Goal: Register for event/course

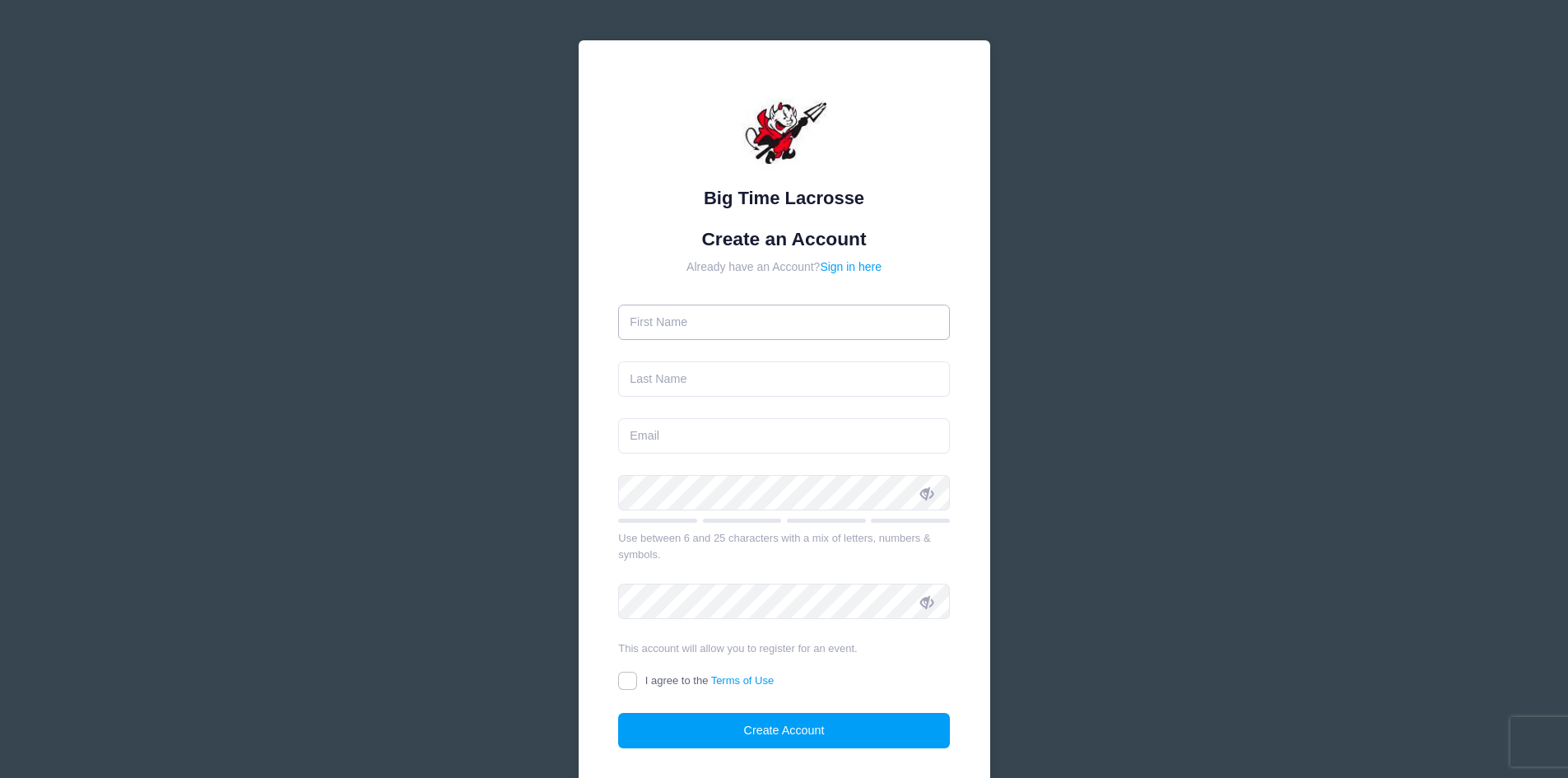
drag, startPoint x: 0, startPoint y: 0, endPoint x: 797, endPoint y: 320, distance: 858.8
click at [797, 320] on input "text" at bounding box center [784, 322] width 331 height 35
type input "[PERSON_NAME]"
type input "Elder"
type input "jte413@yahoo.com"
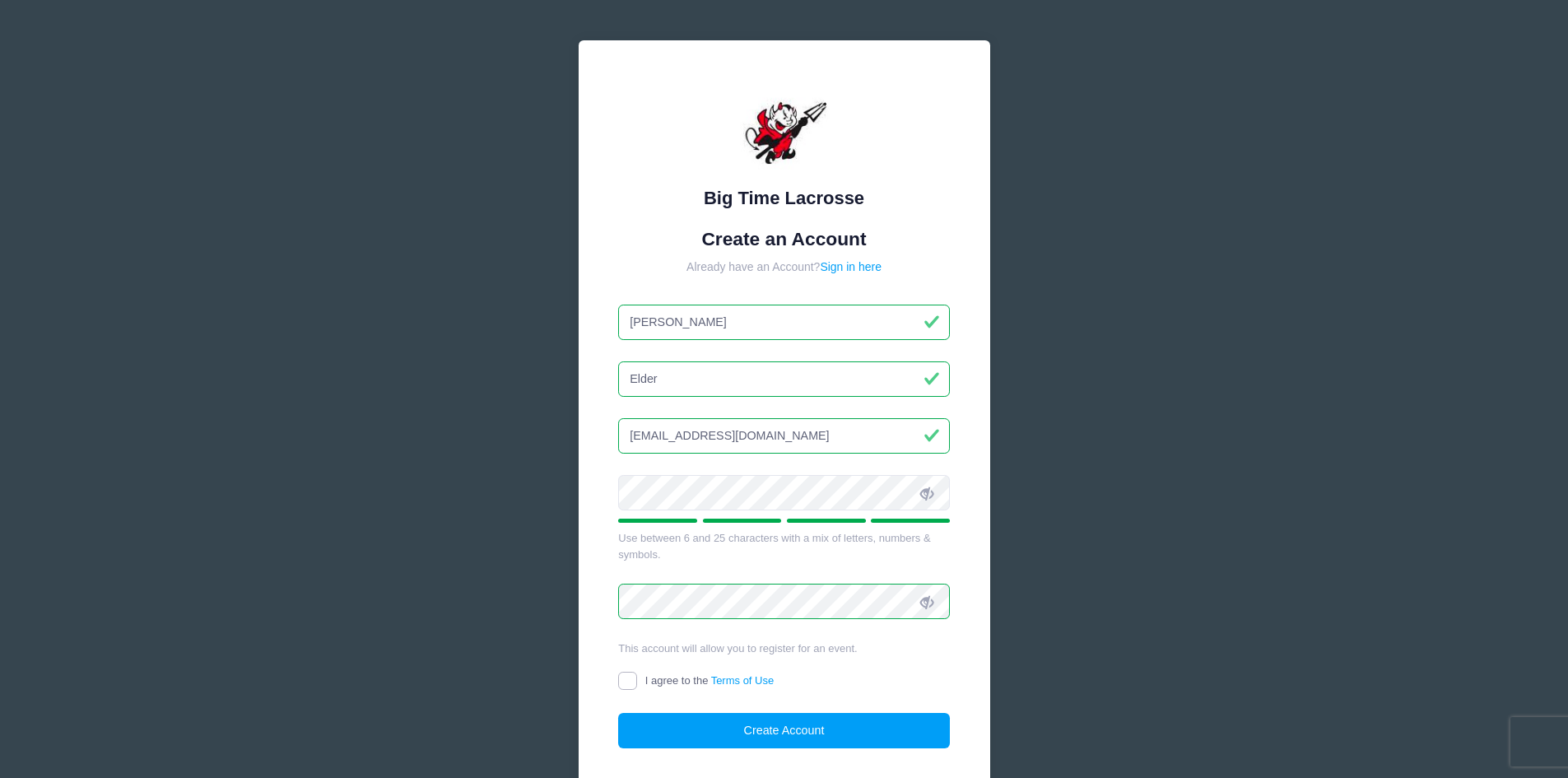
click at [628, 677] on input "I agree to the Terms of Use" at bounding box center [628, 681] width 19 height 19
checkbox input "true"
click at [660, 729] on button "Create Account" at bounding box center [784, 730] width 331 height 35
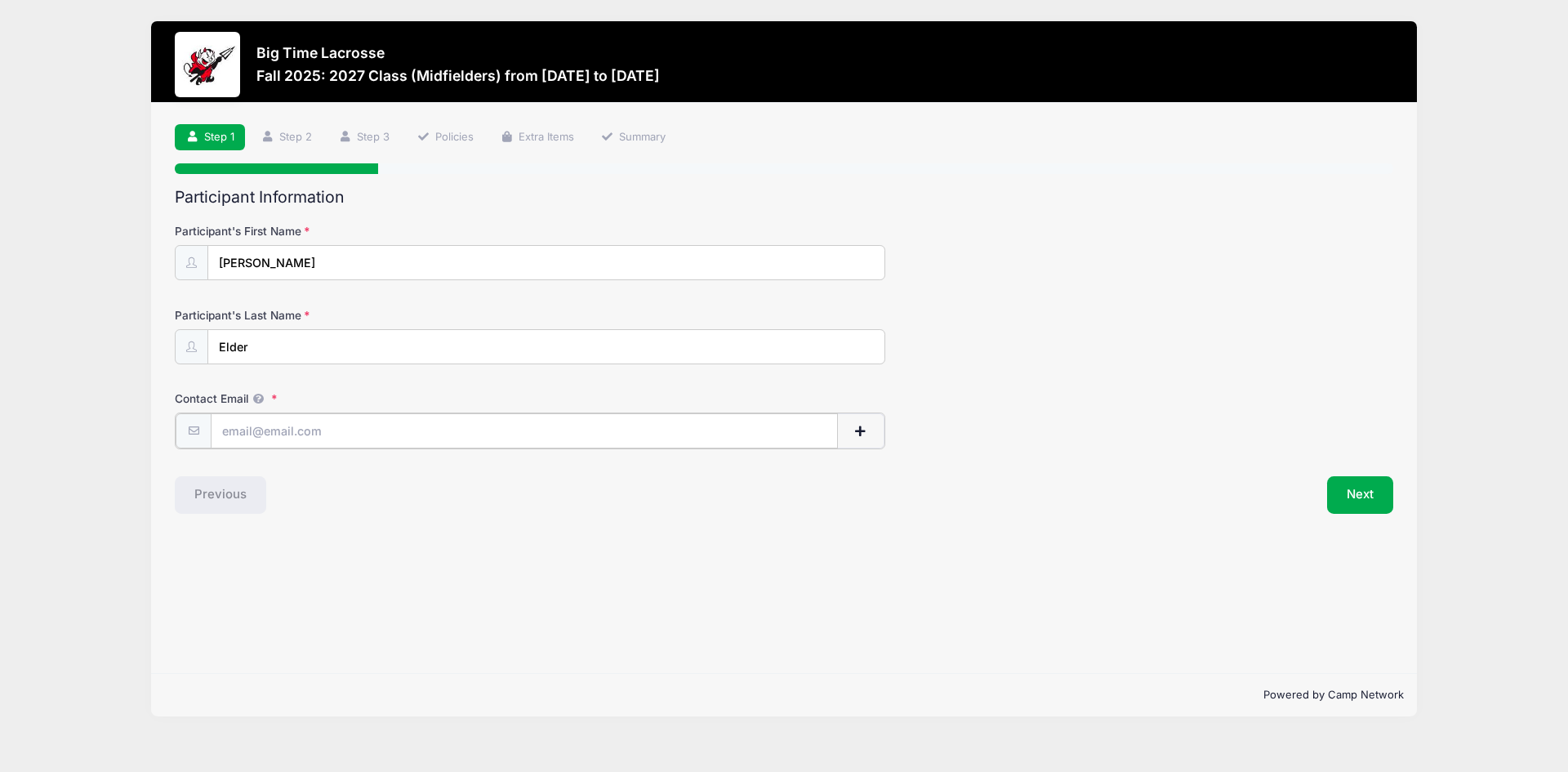
click at [305, 435] on input "Contact Email" at bounding box center [524, 430] width 627 height 35
type input "[EMAIL_ADDRESS][DOMAIN_NAME]"
click at [862, 435] on span "button" at bounding box center [861, 430] width 14 height 11
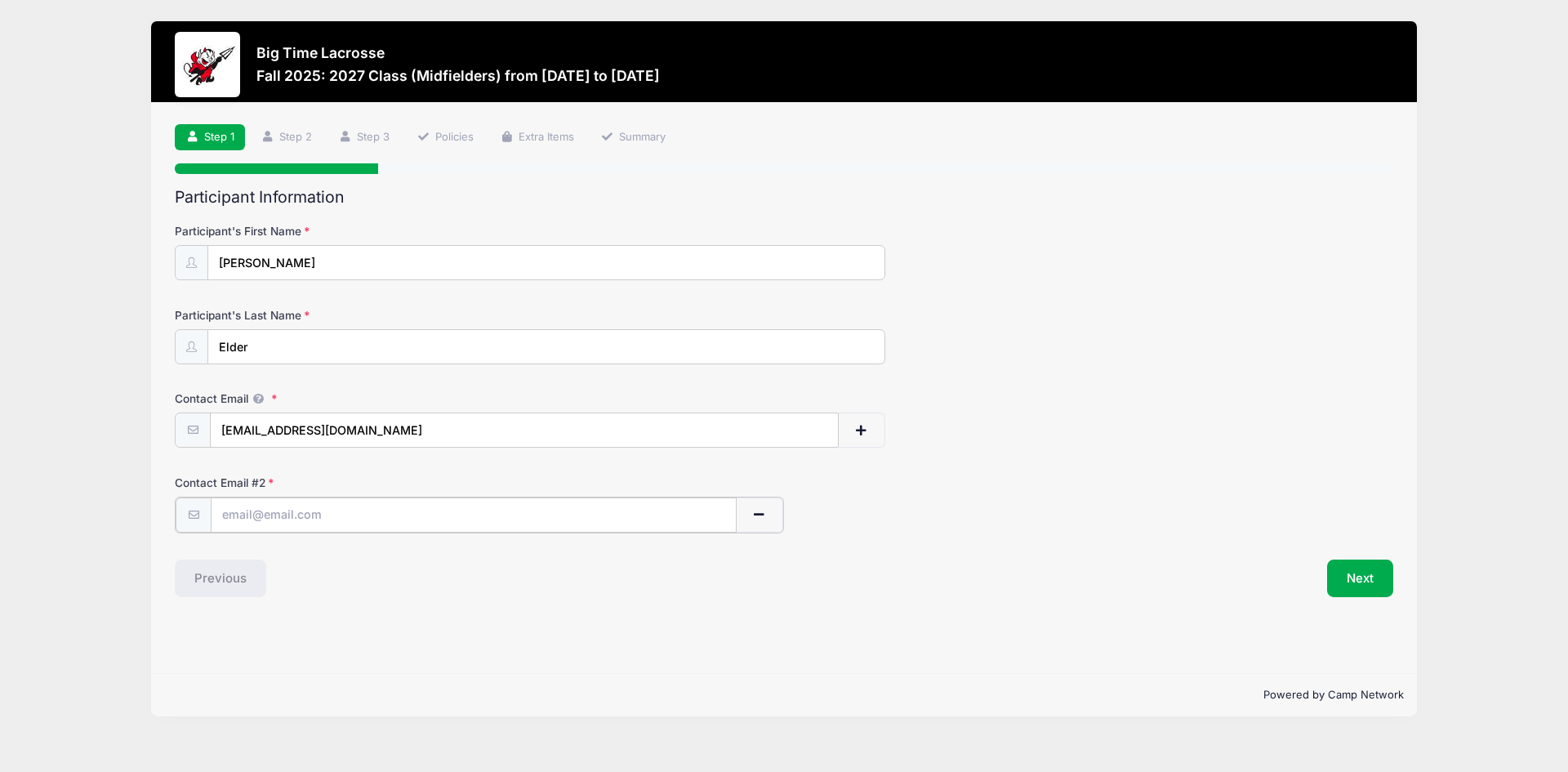
click at [281, 510] on input "text" at bounding box center [473, 515] width 526 height 35
type input "jte413@yahoo.com"
click at [429, 560] on div "Participant Information Participant's First Name Charlie Participant's Last Nam…" at bounding box center [784, 391] width 1219 height 407
click at [1360, 575] on button "Next" at bounding box center [1360, 577] width 66 height 37
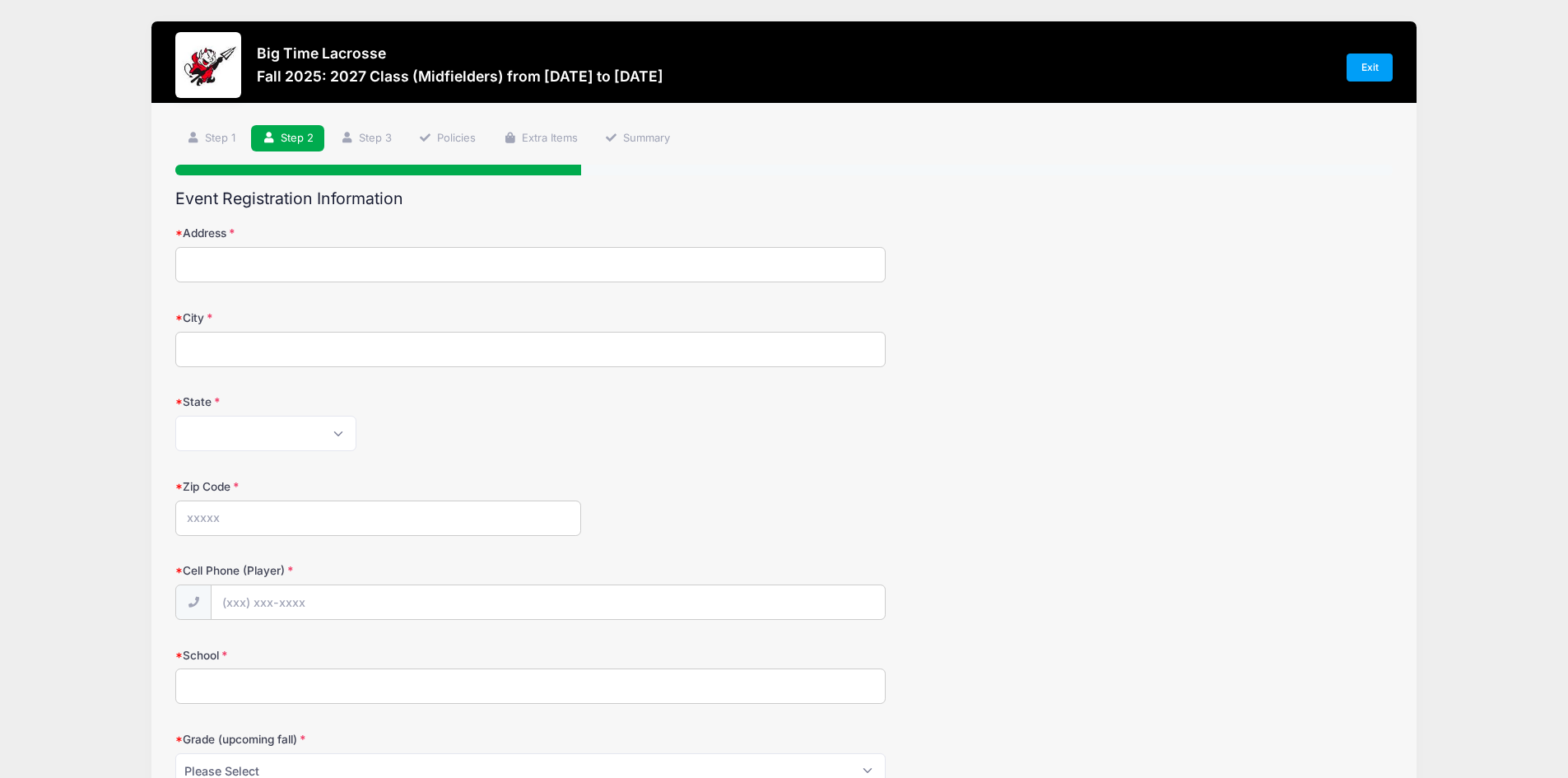
click at [302, 264] on input "Address" at bounding box center [530, 264] width 710 height 35
type input "[STREET_ADDRESS]"
type input "[GEOGRAPHIC_DATA]"
select select "MA"
type input "01938"
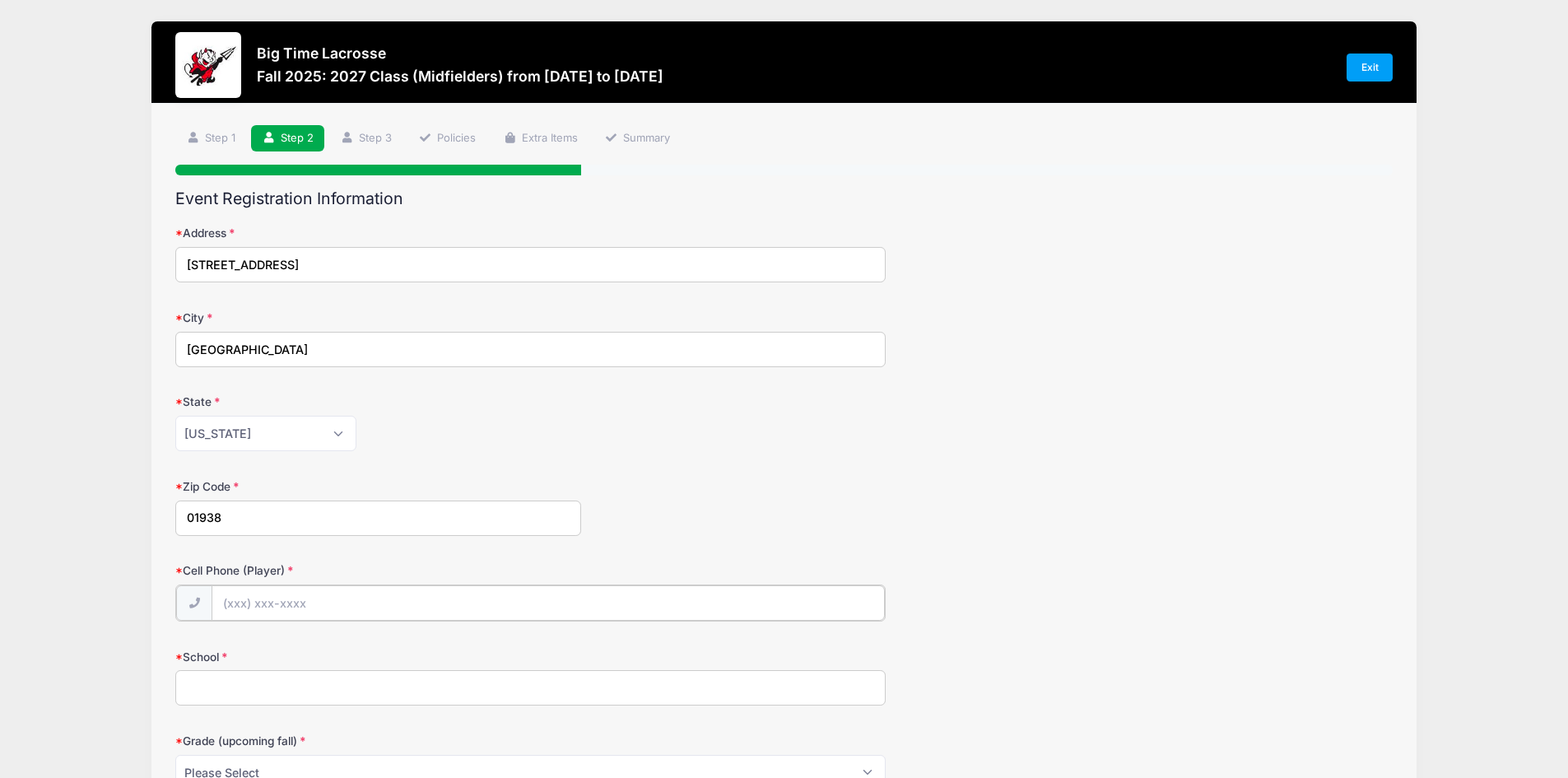
type input "[PHONE_NUMBER]"
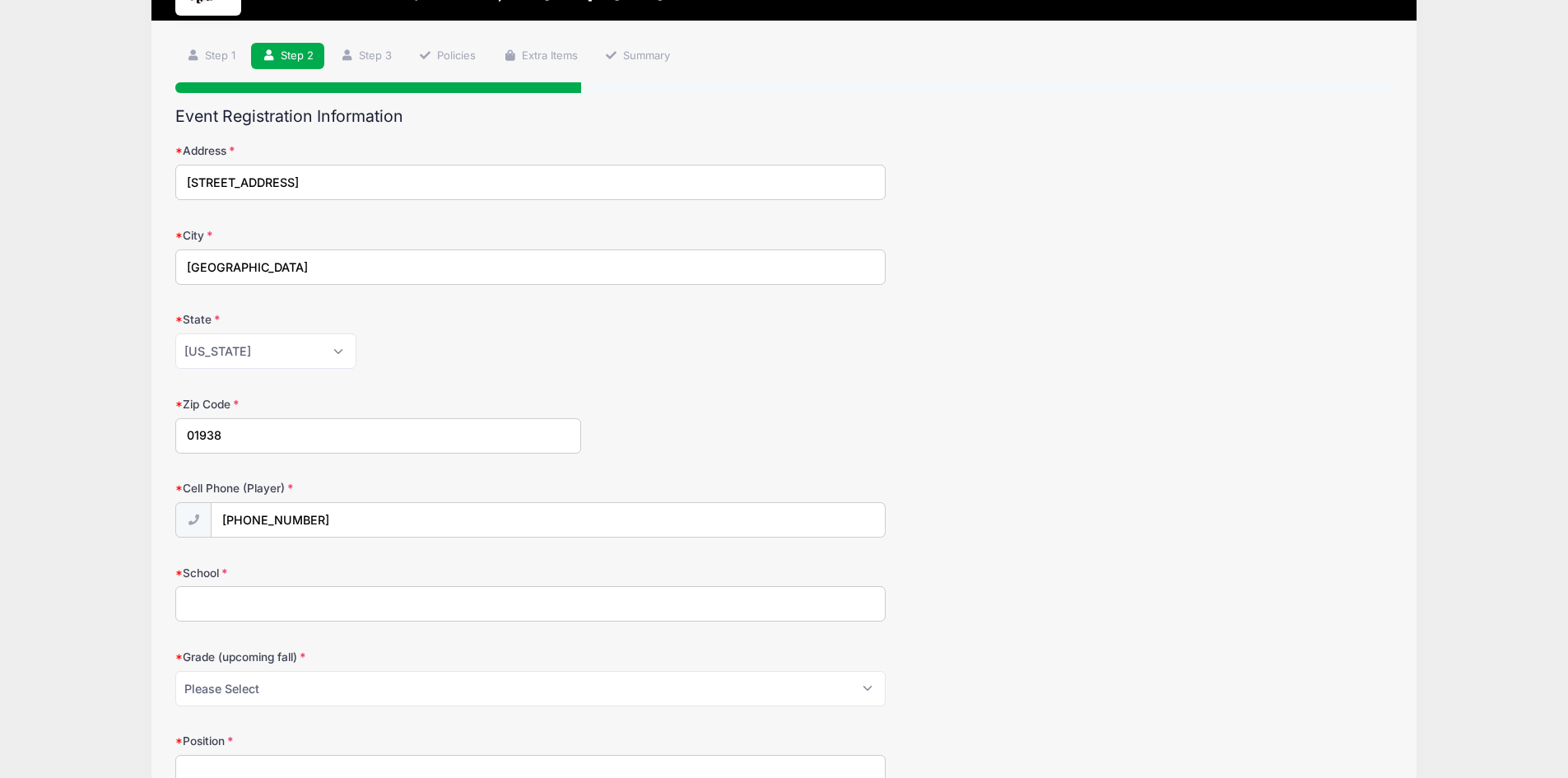
click at [240, 610] on input "School" at bounding box center [530, 603] width 710 height 35
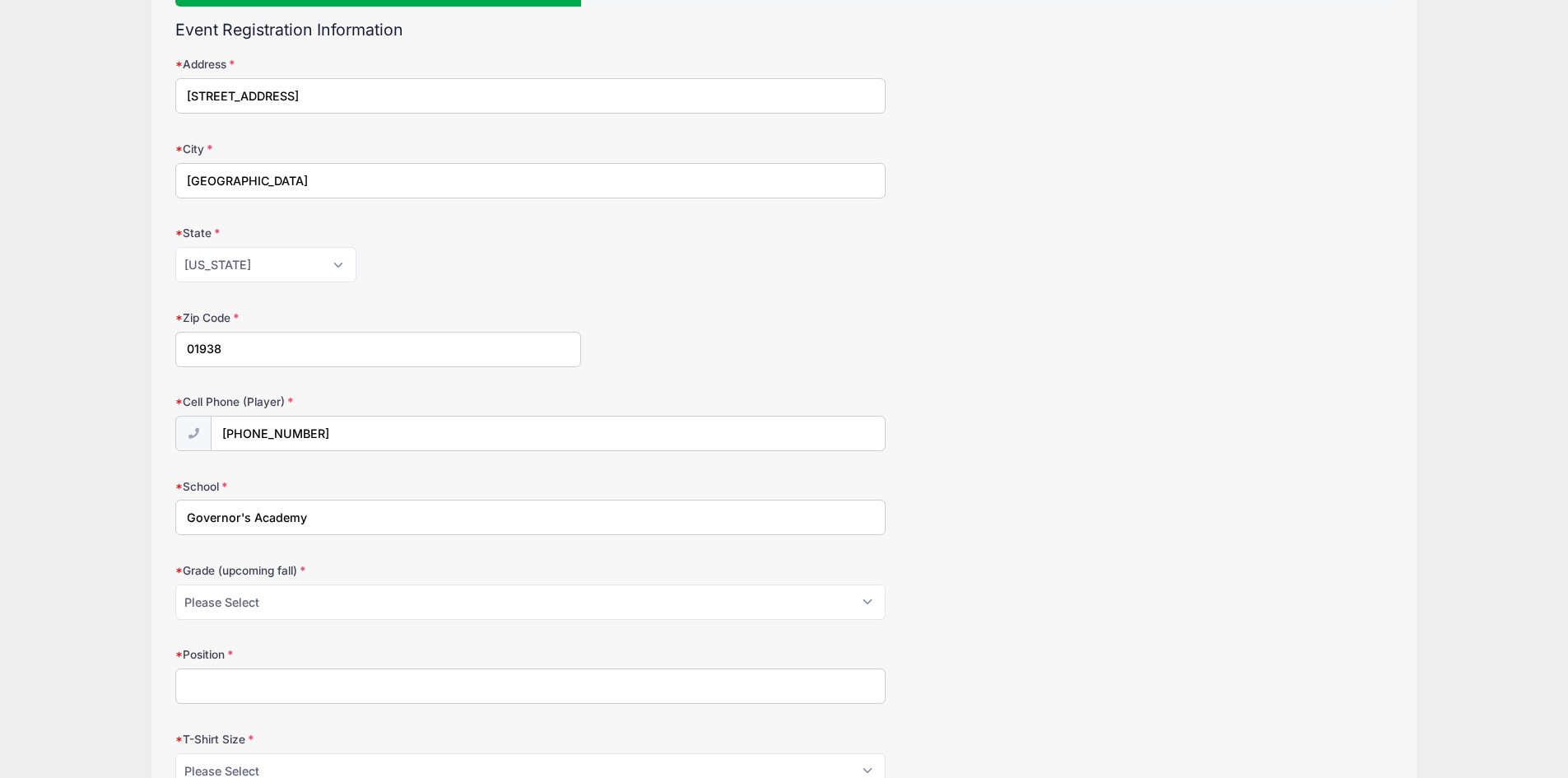
scroll to position [329, 0]
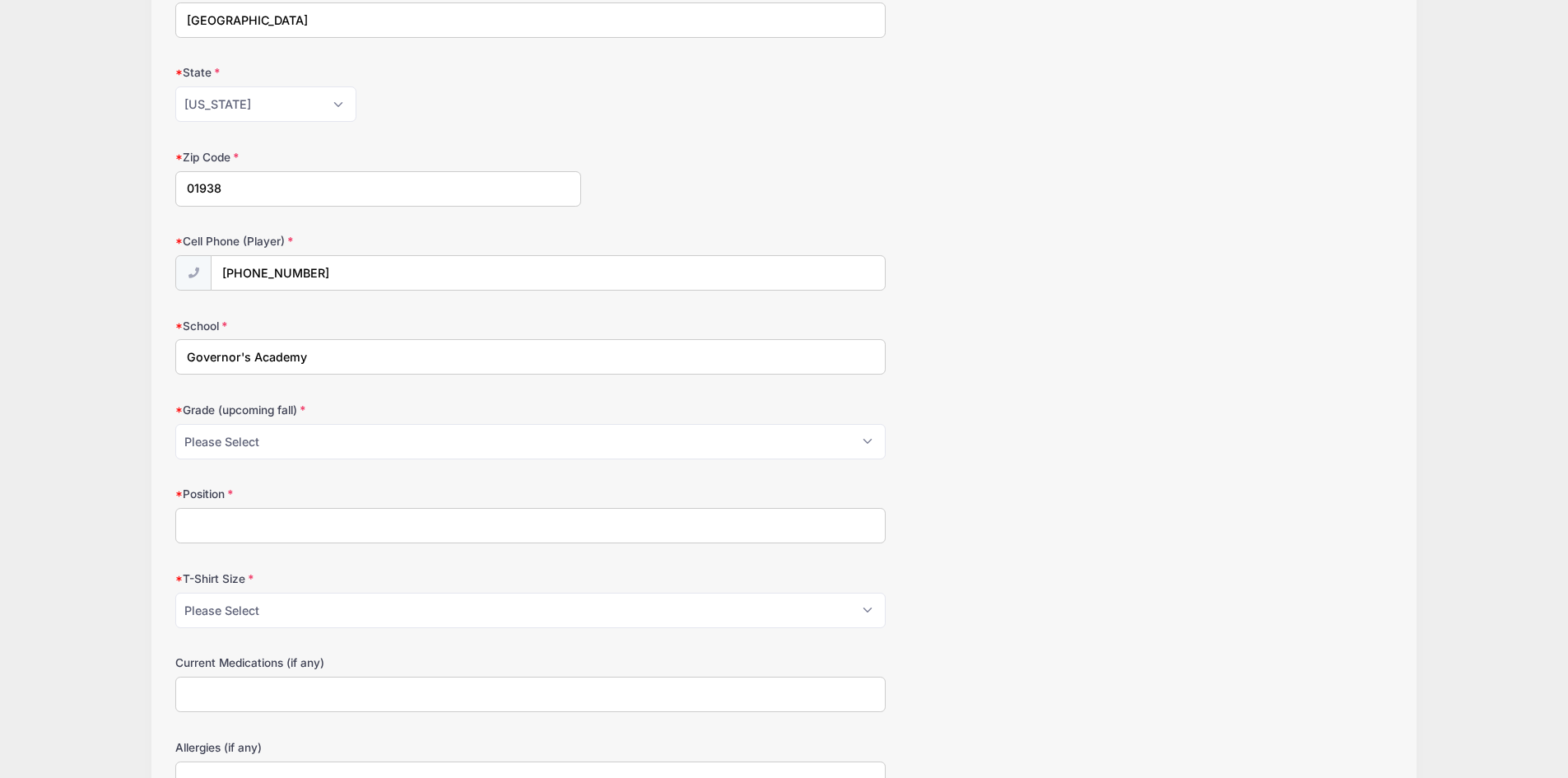
type input "Governor's Academy"
click at [862, 443] on select "Please Select Pre-K 1st 2nd 3rd 4th 5th 6th 7th 8th 9th 10th 11th 12th" at bounding box center [530, 441] width 710 height 35
select select "11th"
click at [175, 424] on select "Please Select Pre-K 1st 2nd 3rd 4th 5th 6th 7th 8th 9th 10th 11th 12th" at bounding box center [530, 441] width 710 height 35
click at [377, 524] on input "Position" at bounding box center [530, 525] width 710 height 35
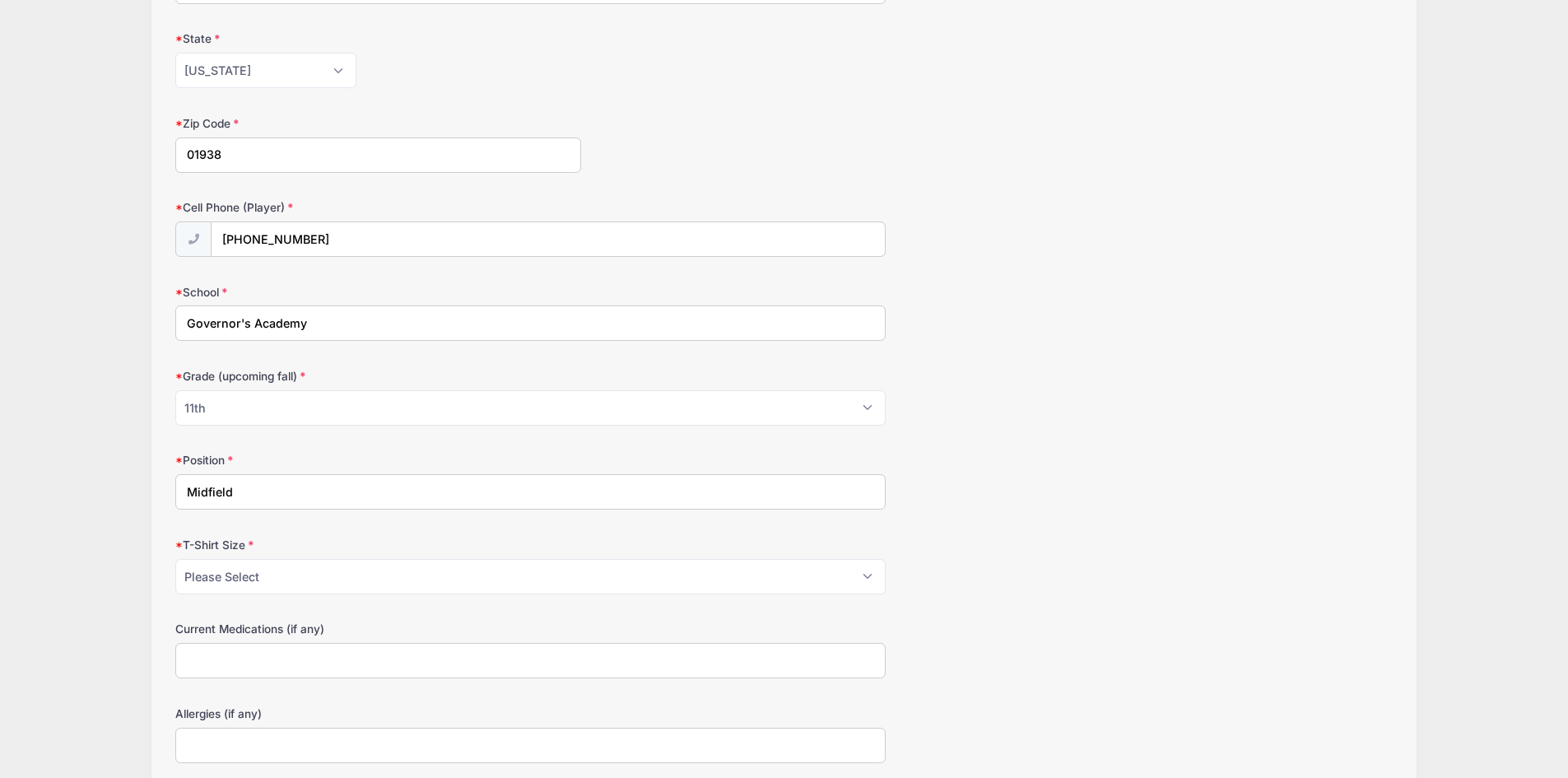
scroll to position [411, 0]
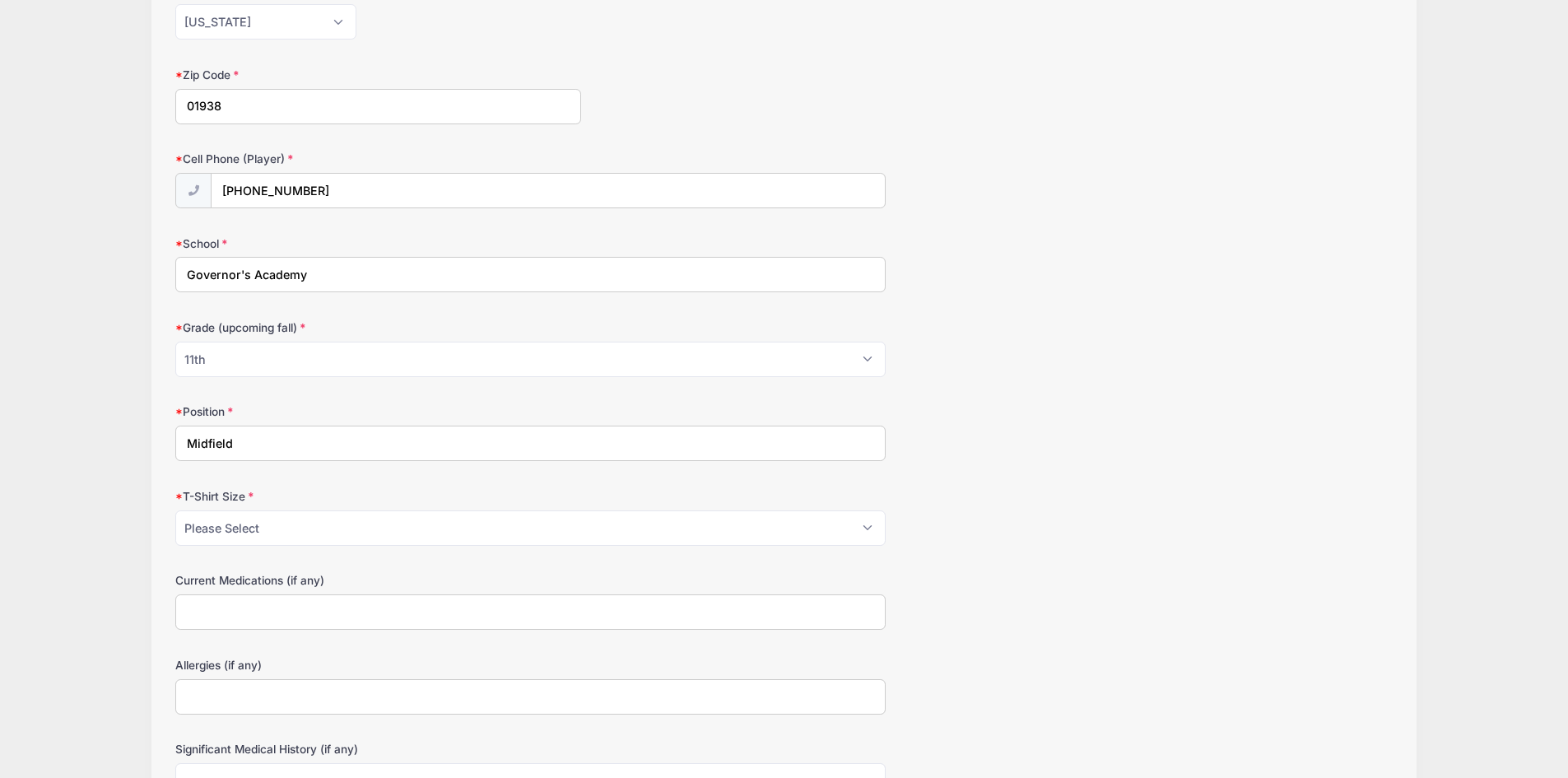
type input "Midfield"
click at [873, 524] on select "Please Select Youth Small Youth Medium Youth Large Adult Small Adult Medium Adu…" at bounding box center [530, 527] width 710 height 35
select select "Adult XL"
click at [175, 510] on select "Please Select Youth Small Youth Medium Youth Large Adult Small Adult Medium Adu…" at bounding box center [530, 527] width 710 height 35
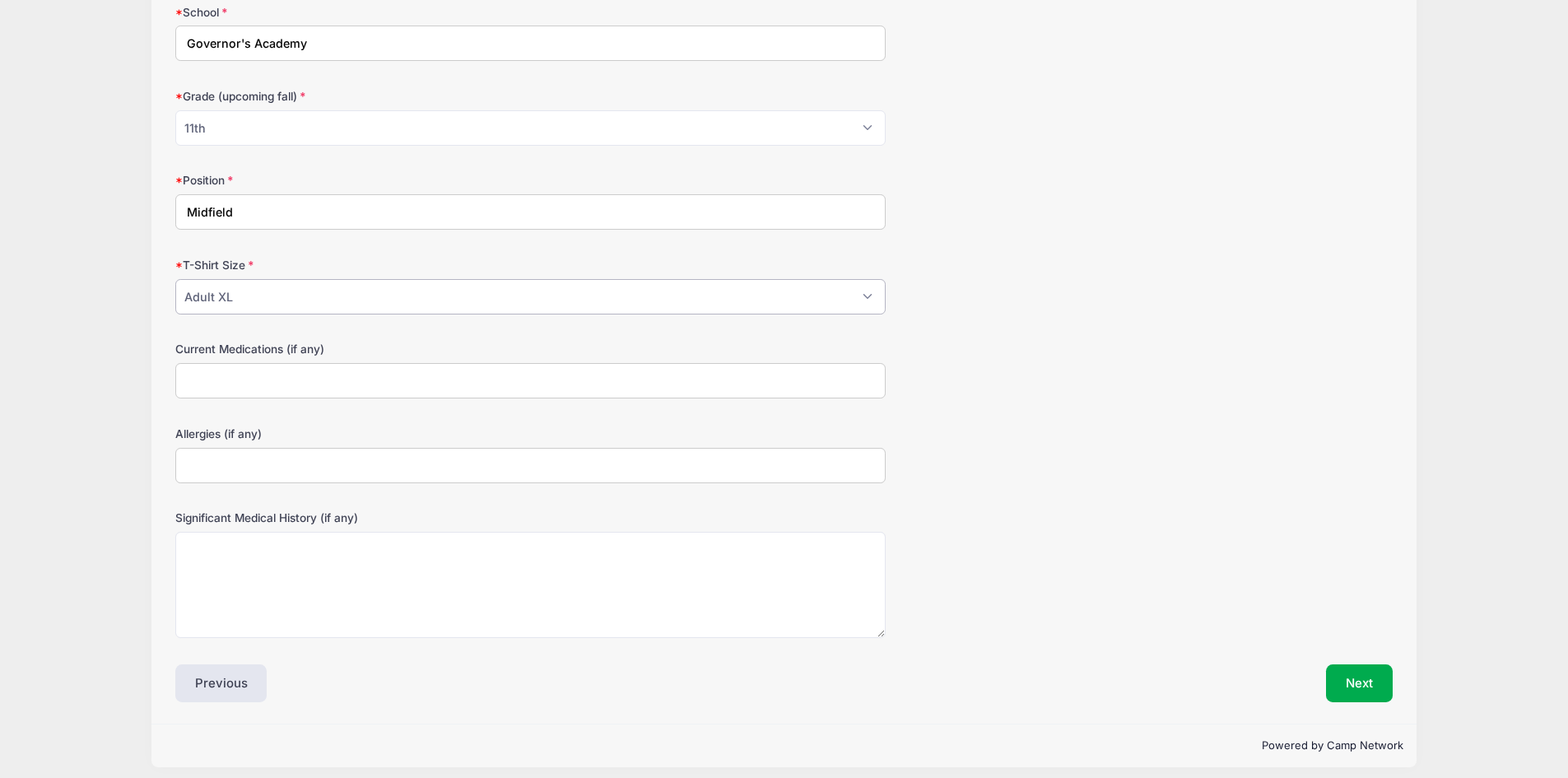
scroll to position [653, 0]
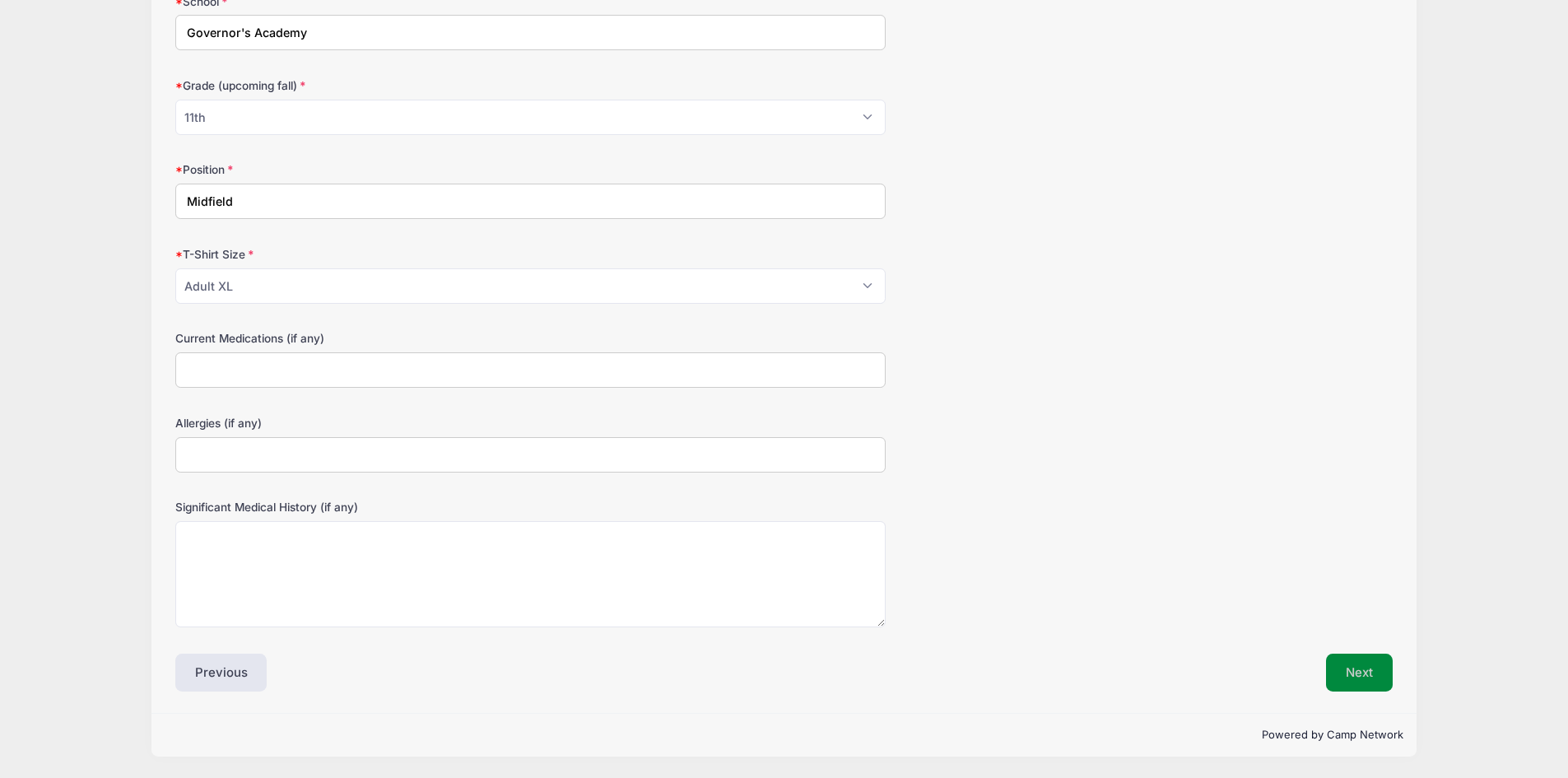
click at [1348, 674] on button "Next" at bounding box center [1359, 672] width 67 height 38
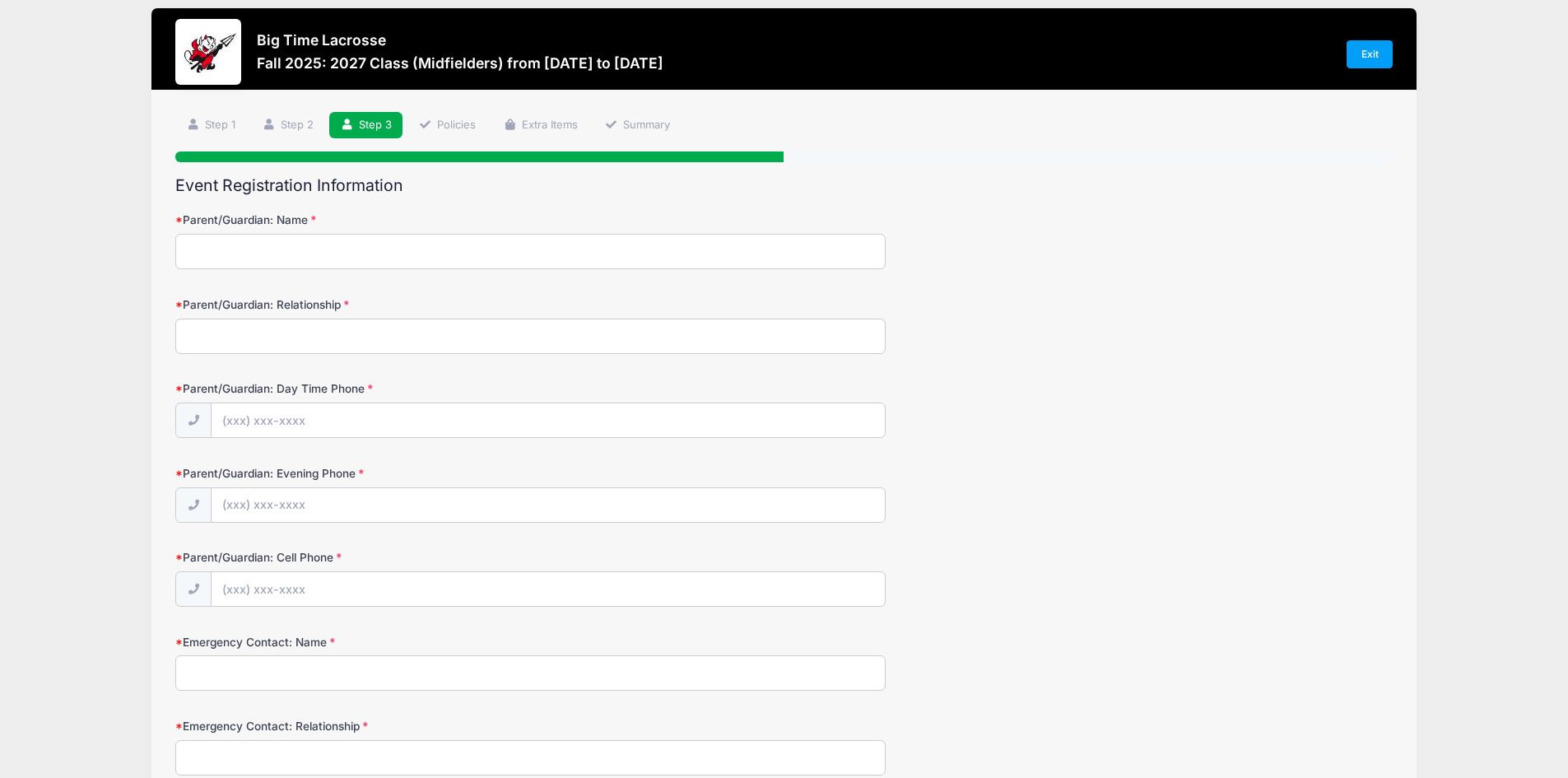
scroll to position [0, 0]
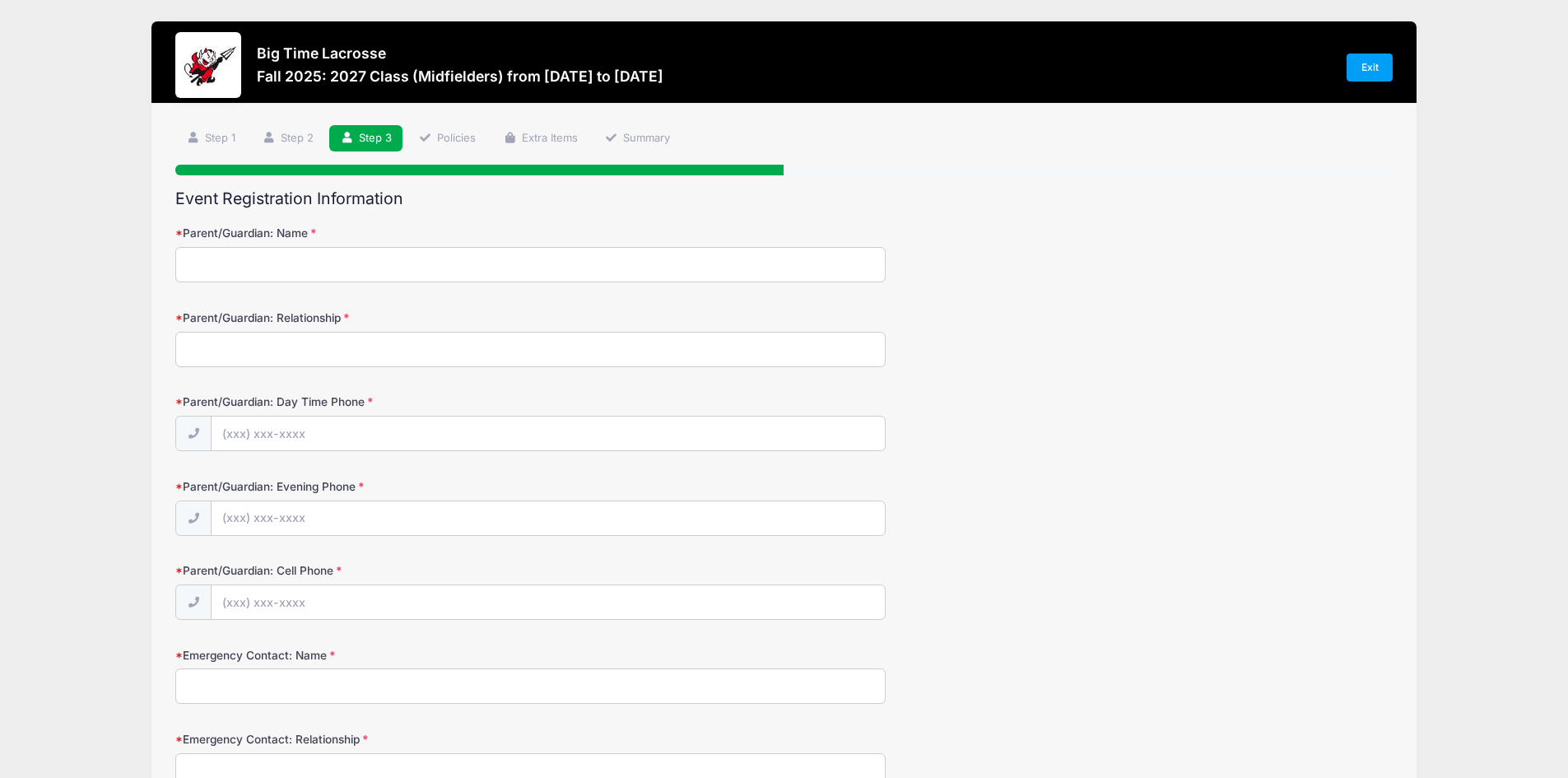
click at [301, 265] on input "Parent/Guardian: Name" at bounding box center [530, 264] width 710 height 35
type input "[PERSON_NAME]"
type input "[PHONE_NUMBER]"
click at [307, 340] on input "Parent/Guardian: Relationship" at bounding box center [530, 349] width 710 height 35
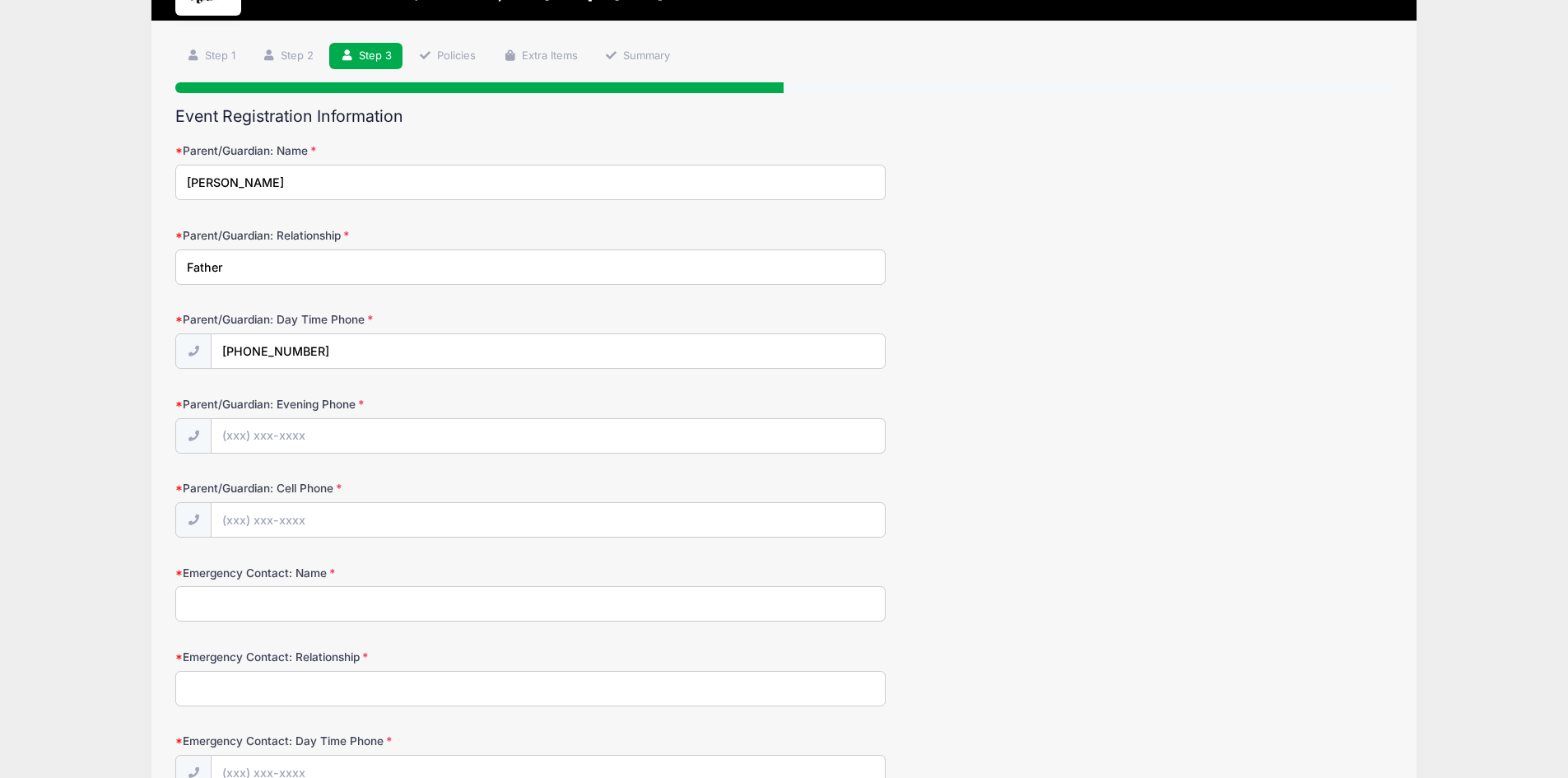
type input "Father"
click at [277, 435] on input "Parent/Guardian: Evening Phone" at bounding box center [548, 436] width 673 height 35
type input "[PHONE_NUMBER]"
click at [285, 520] on input "Parent/Guardian: Cell Phone" at bounding box center [548, 520] width 673 height 35
type input "[PHONE_NUMBER]"
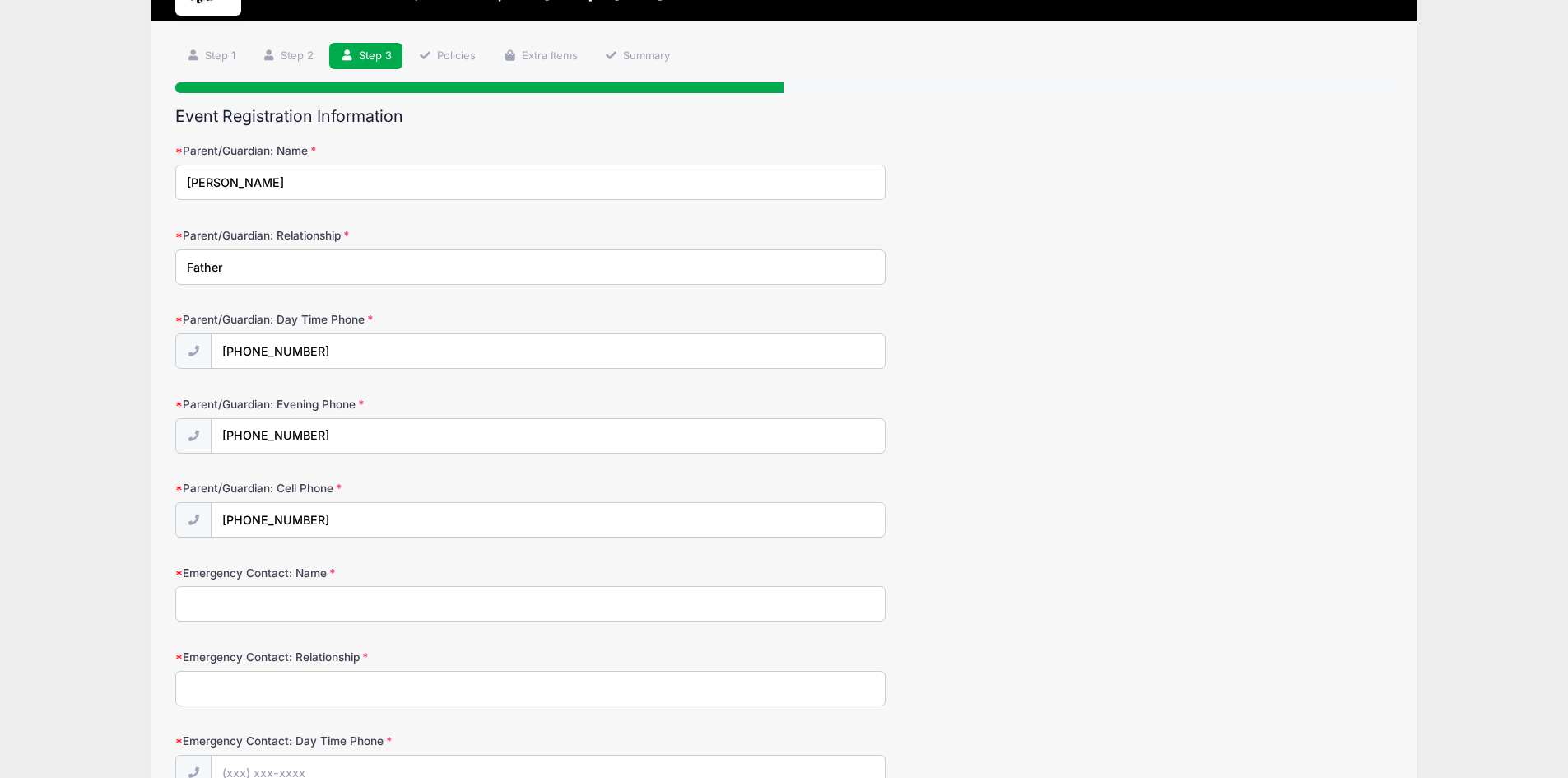
click at [332, 606] on input "Emergency Contact: Name" at bounding box center [530, 603] width 710 height 35
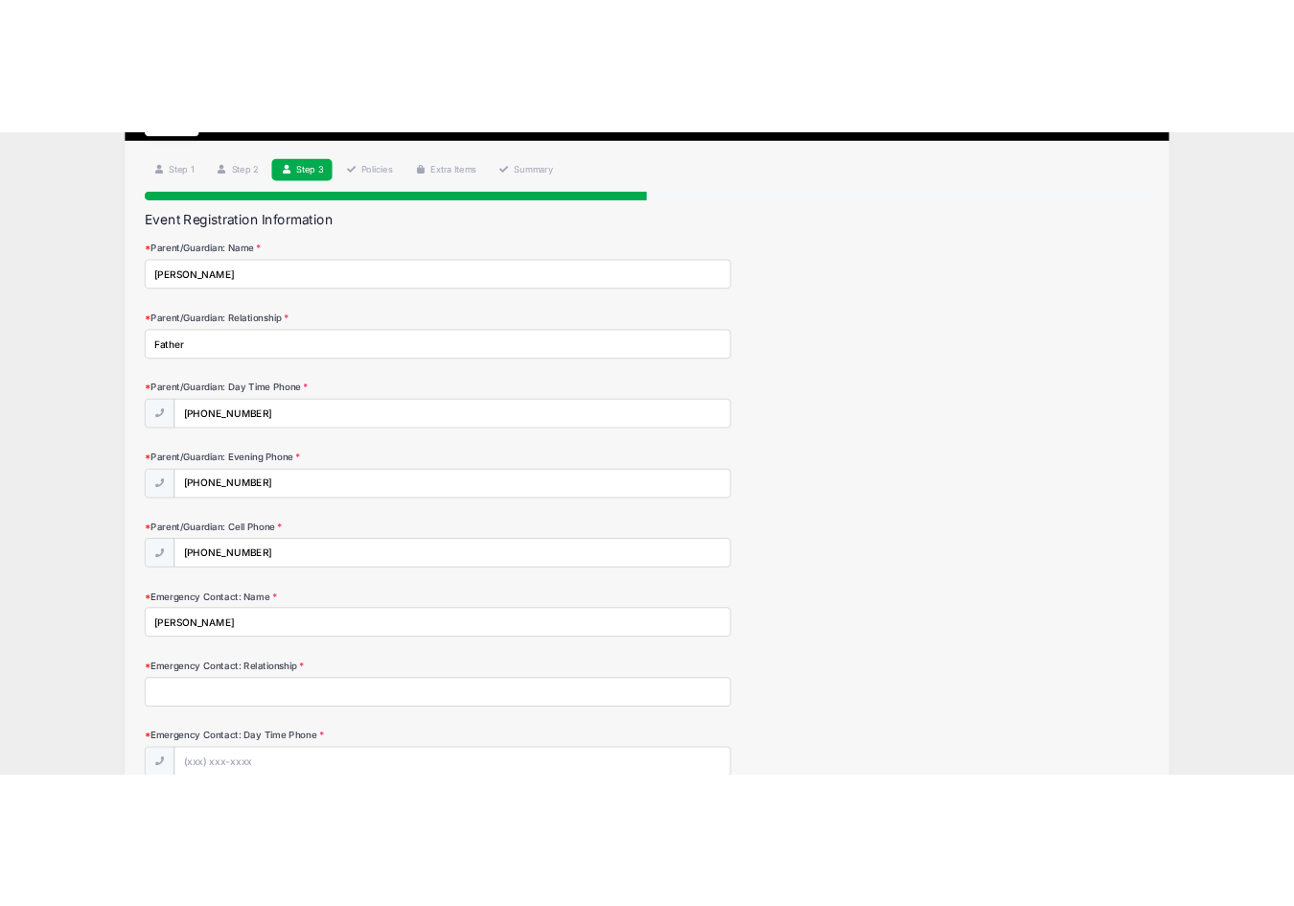
scroll to position [192, 0]
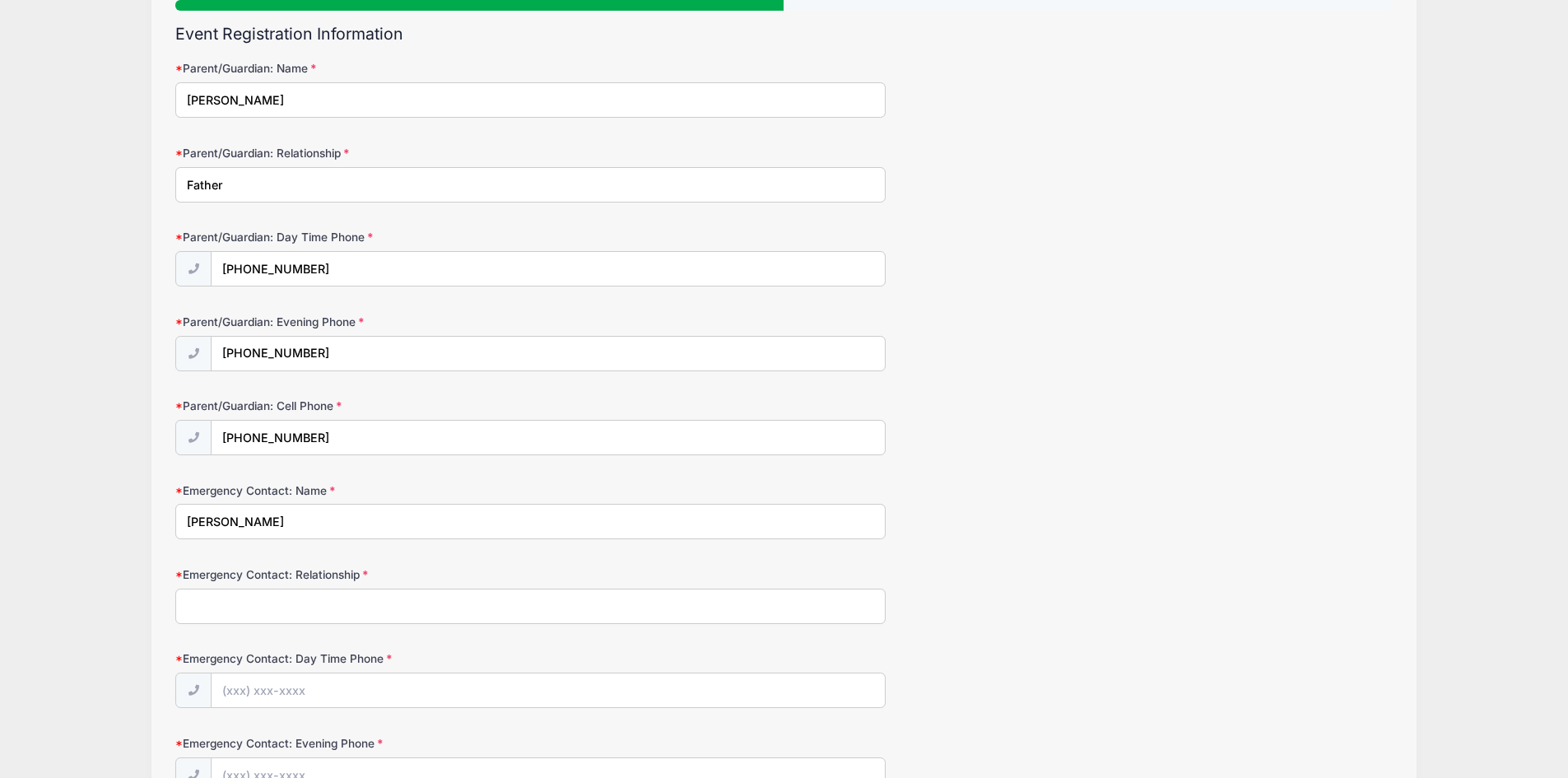
type input "[PERSON_NAME]"
click at [301, 593] on input "Emergency Contact: Relationship" at bounding box center [530, 605] width 710 height 35
type input "m"
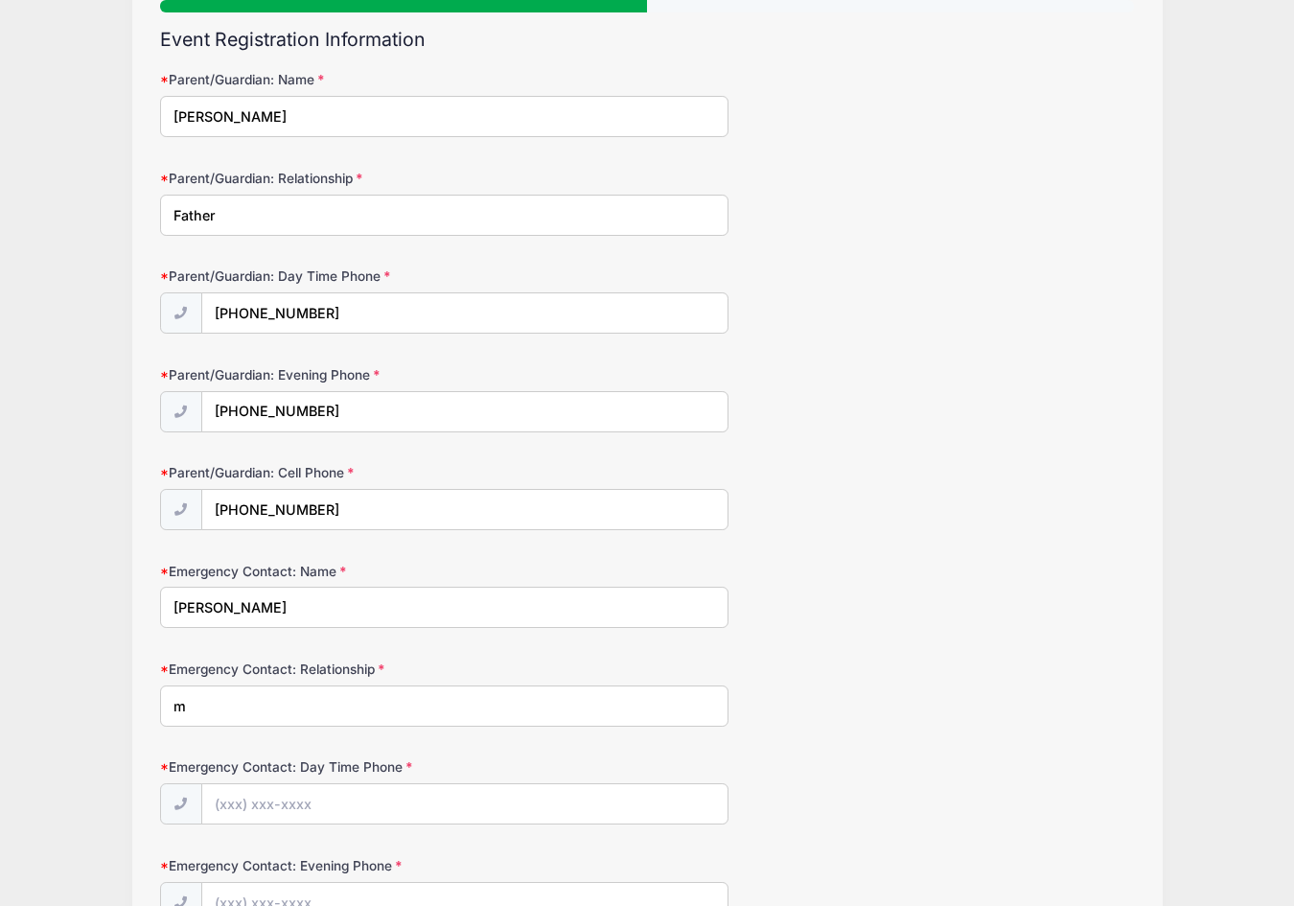
scroll to position [0, 0]
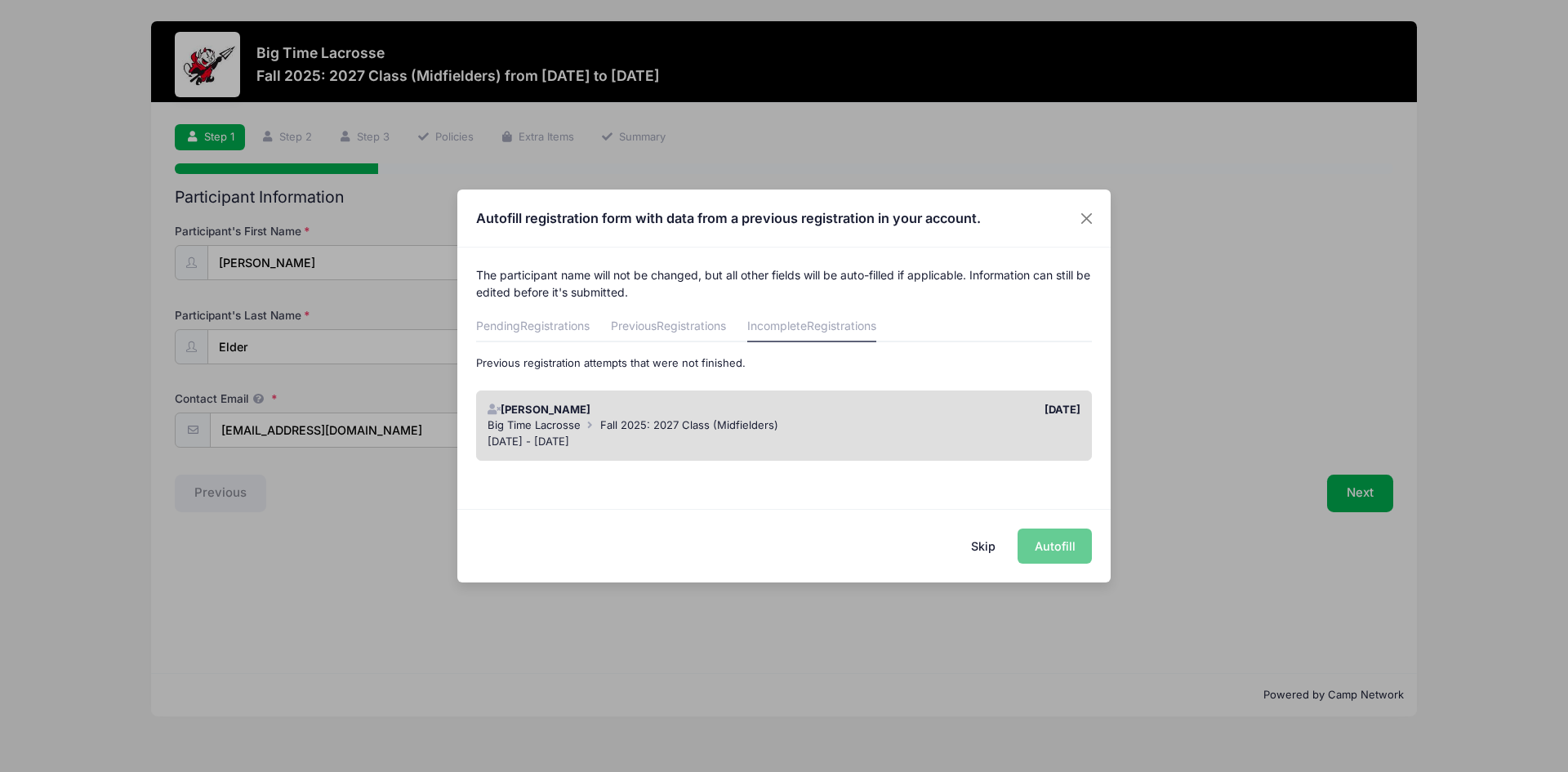
click at [1069, 544] on div "Skip Autofill" at bounding box center [784, 544] width 654 height 72
click at [1052, 549] on div "Skip Autofill" at bounding box center [784, 544] width 654 height 72
click at [890, 431] on div "Big Time Lacrosse Fall 2025: 2027 Class (Midfielders)" at bounding box center [784, 425] width 594 height 16
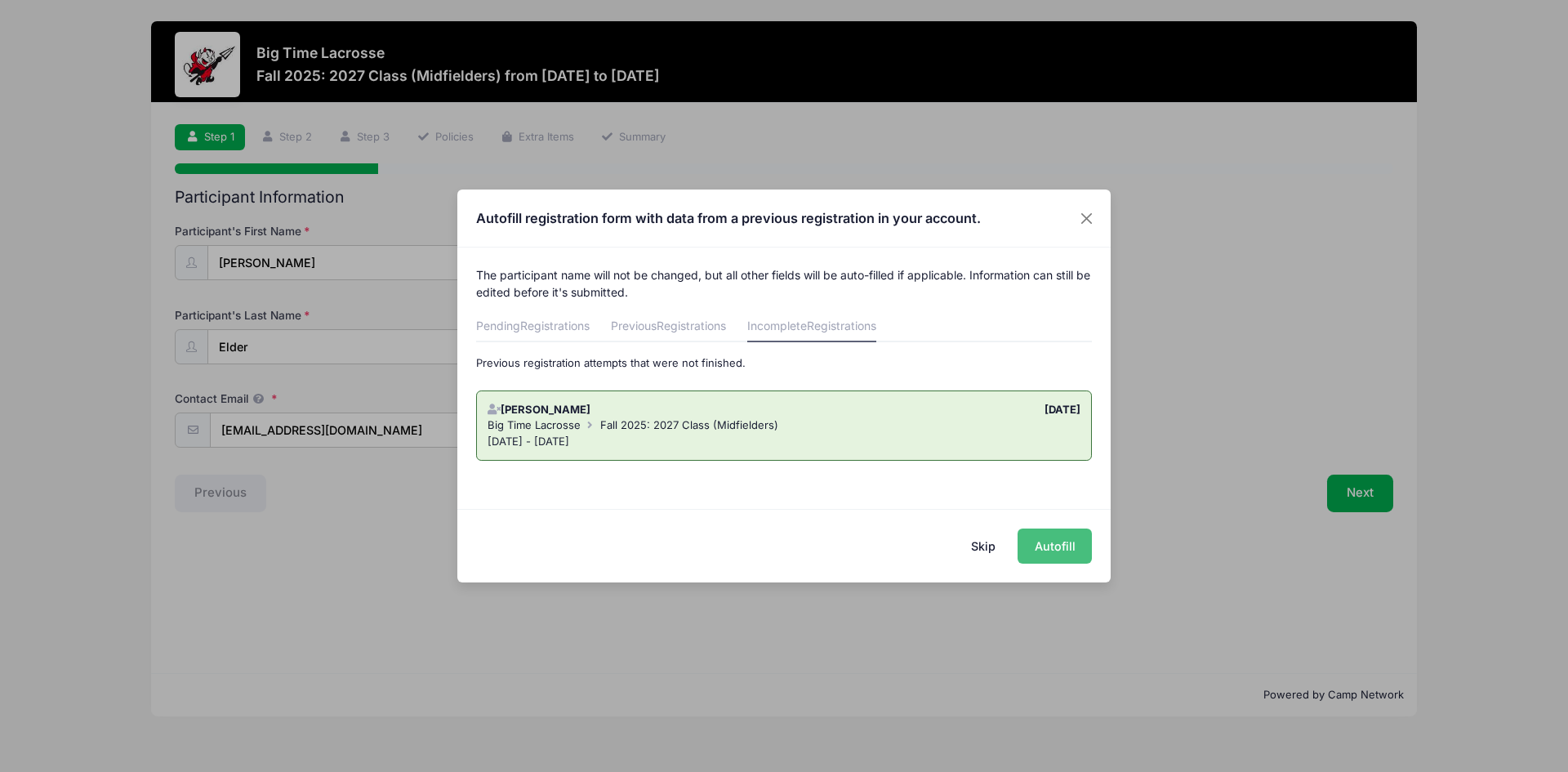
click at [1050, 537] on button "Autofill" at bounding box center [1054, 545] width 74 height 35
type input "6174130991"
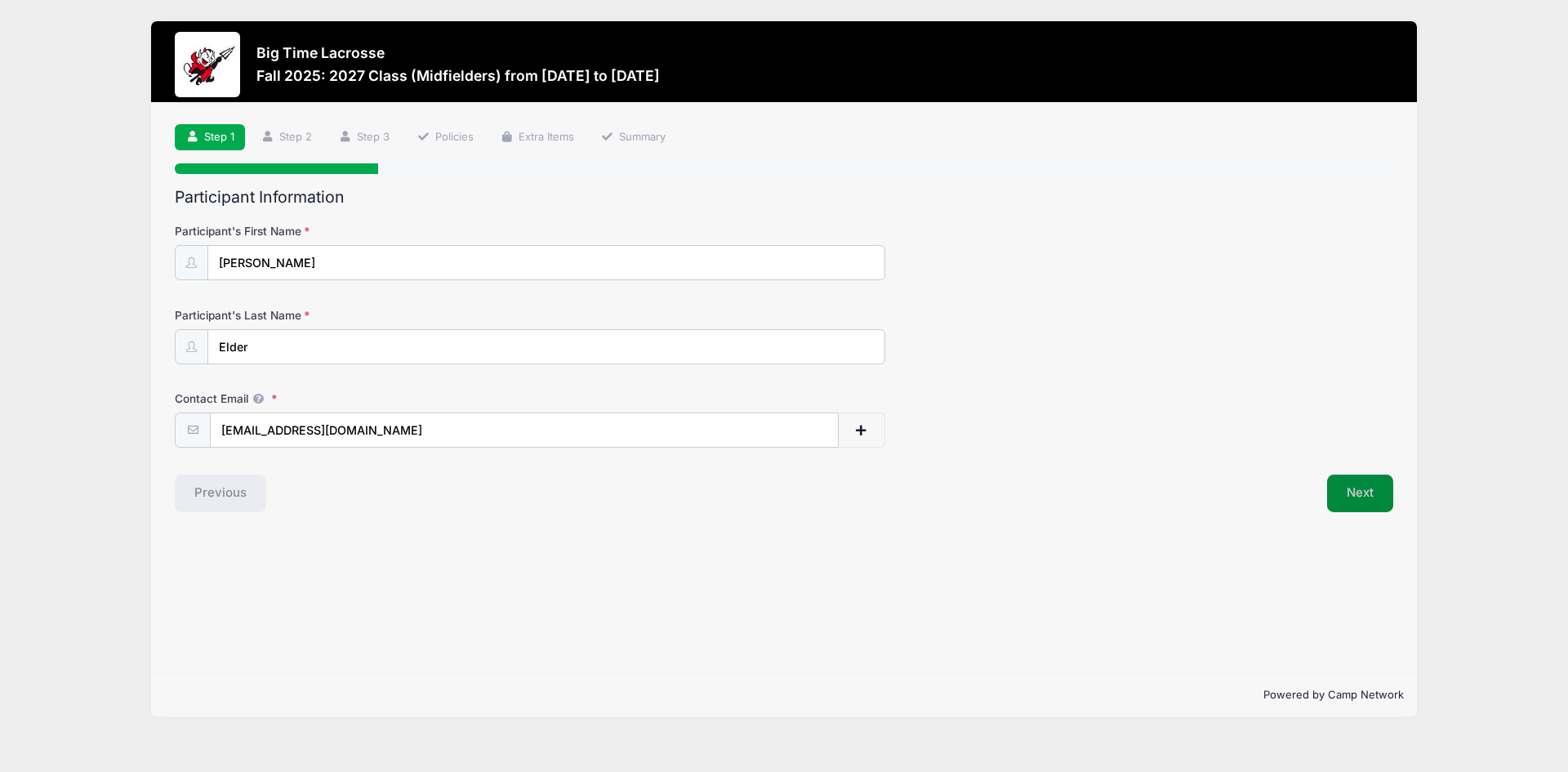
click at [1356, 497] on button "Next" at bounding box center [1360, 493] width 66 height 37
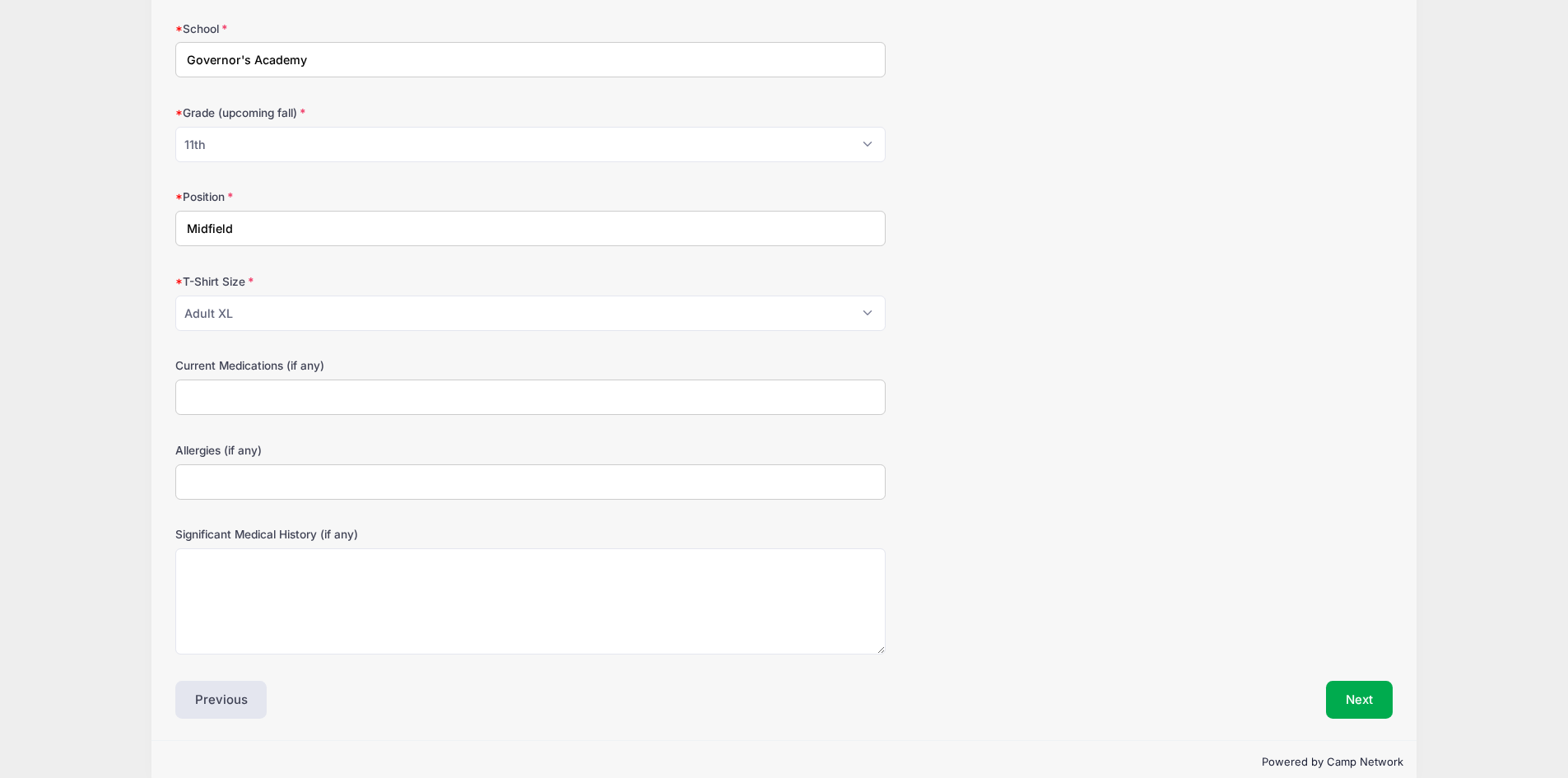
scroll to position [653, 0]
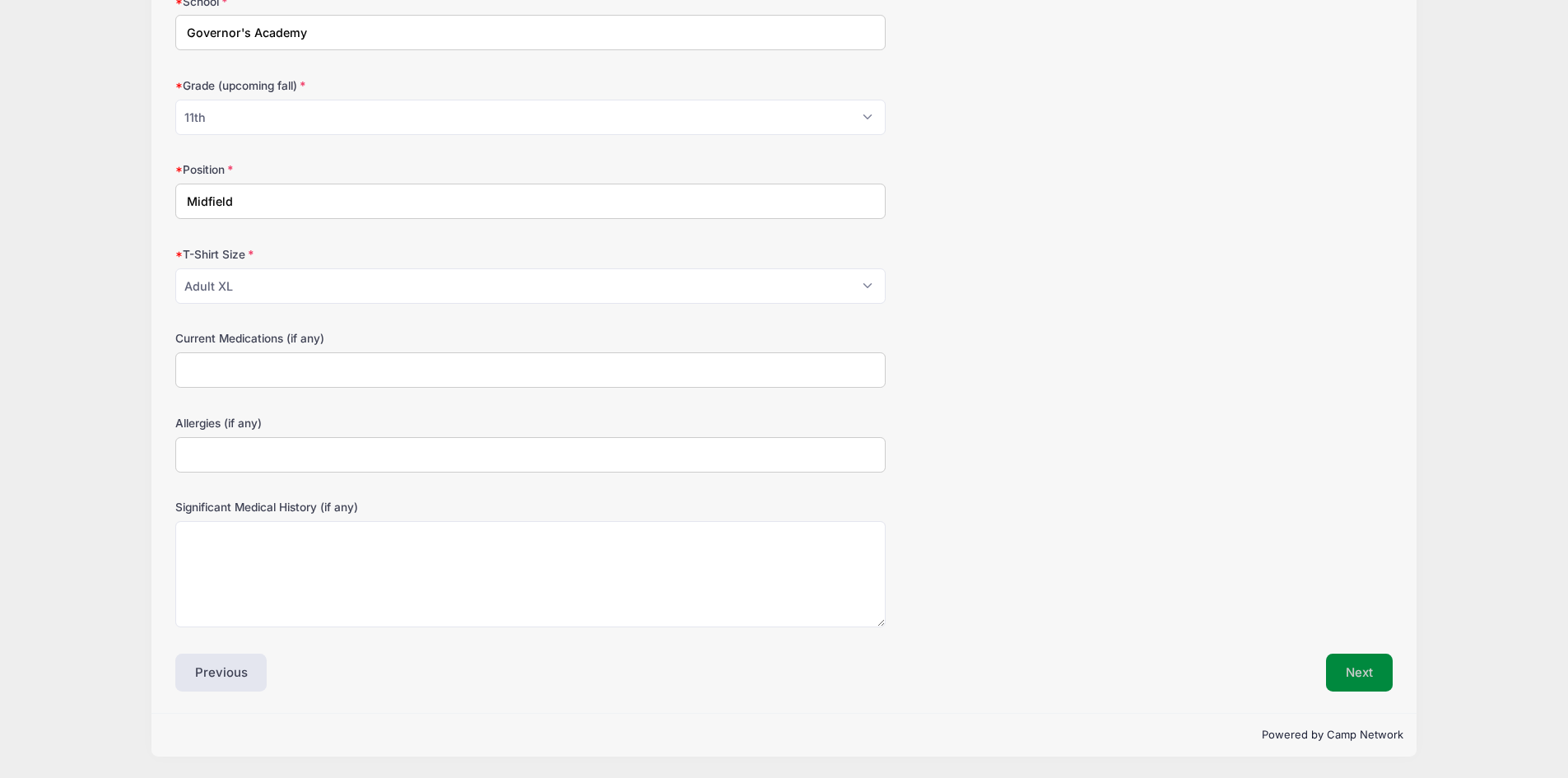
click at [1376, 666] on button "Next" at bounding box center [1359, 672] width 67 height 38
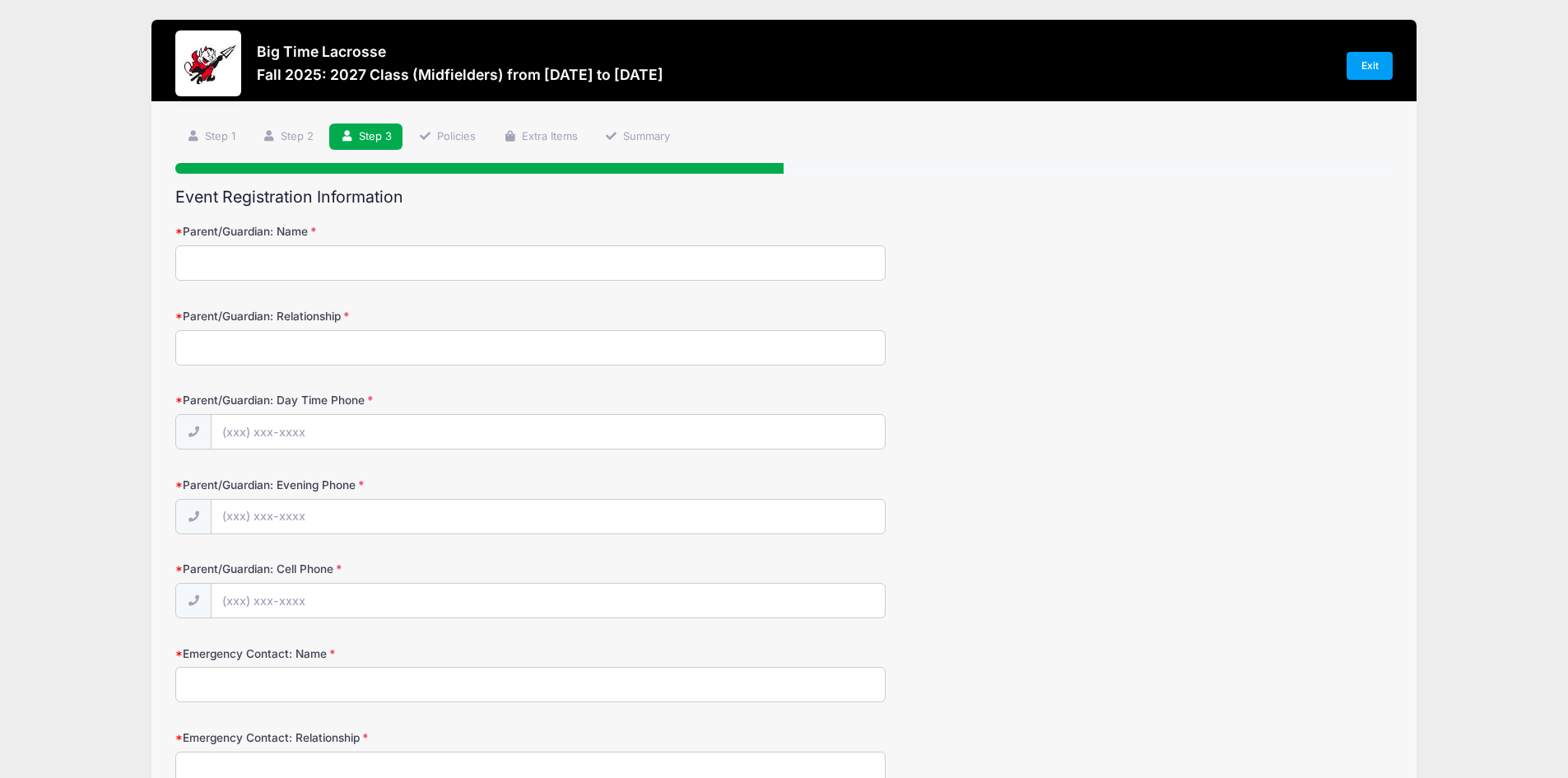
scroll to position [0, 0]
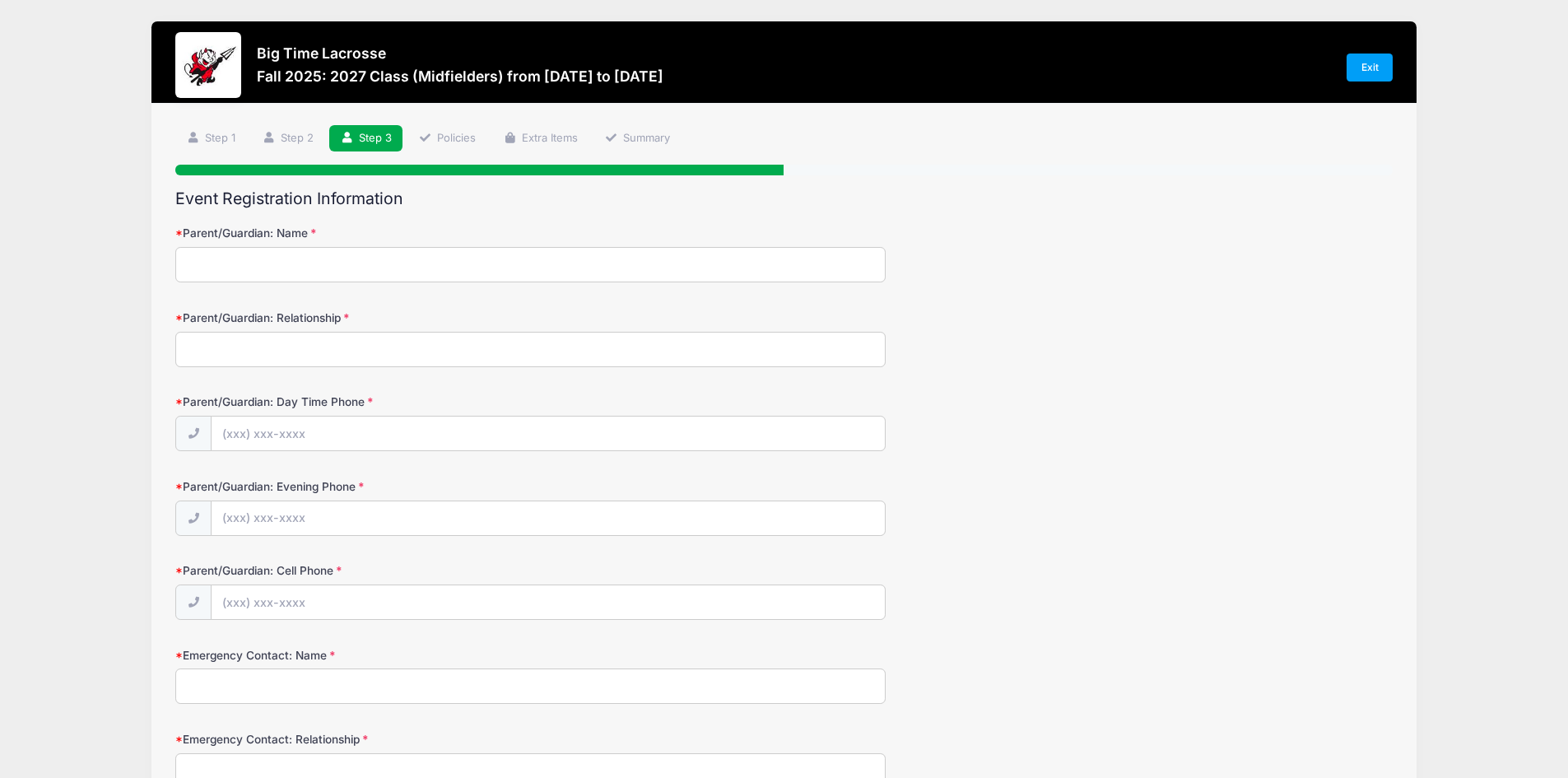
click at [264, 271] on input "Parent/Guardian: Name" at bounding box center [530, 264] width 710 height 35
type input "[PERSON_NAME]"
type input "[PHONE_NUMBER]"
click at [309, 350] on input "Parent/Guardian: Relationship" at bounding box center [530, 349] width 710 height 35
type input "Father"
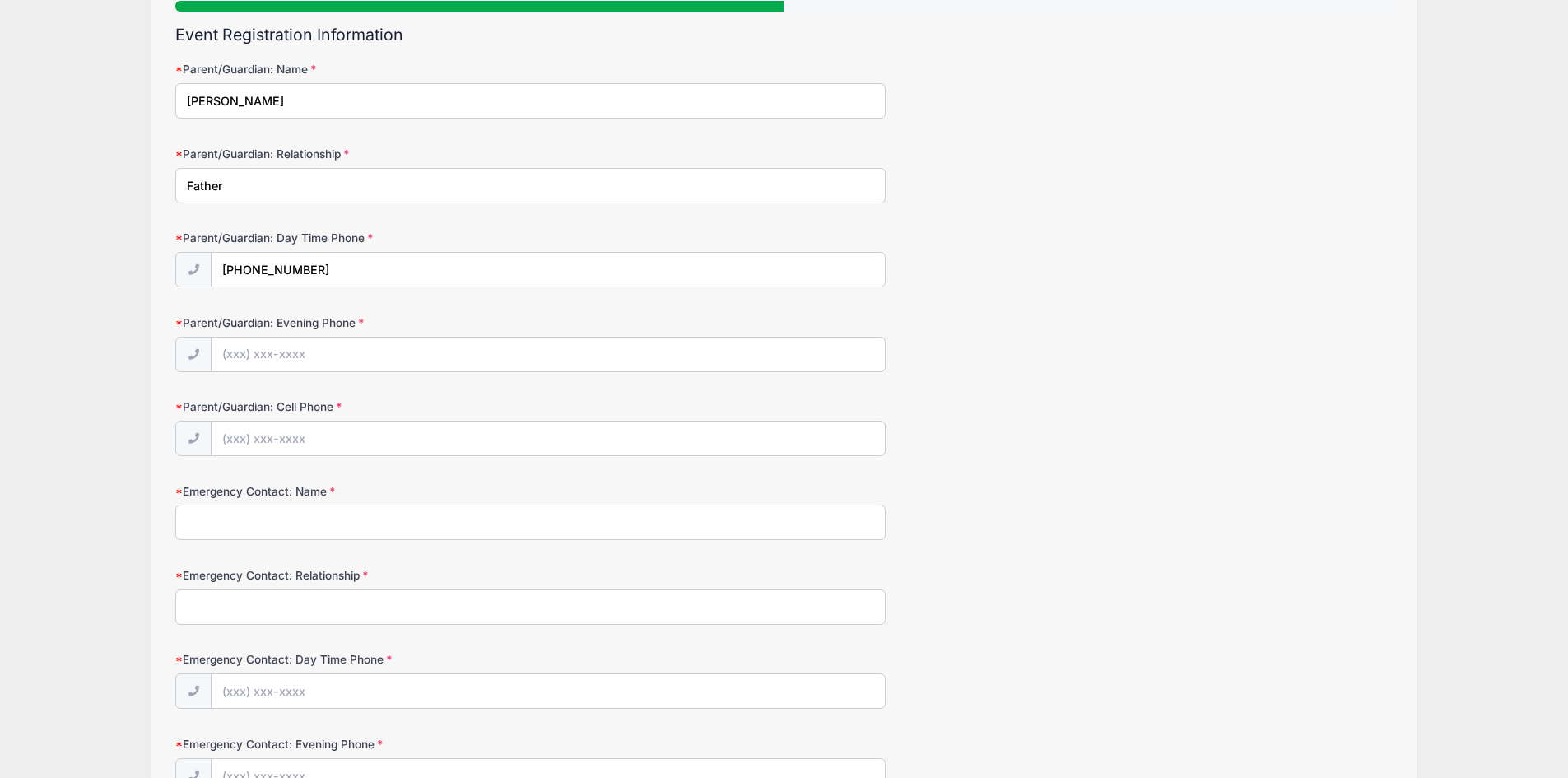
scroll to position [165, 0]
click at [301, 361] on input "Parent/Guardian: Evening Phone" at bounding box center [548, 354] width 673 height 35
type input "[PHONE_NUMBER]"
click at [318, 425] on input "Parent/Guardian: Cell Phone" at bounding box center [548, 438] width 673 height 35
type input "[PHONE_NUMBER]"
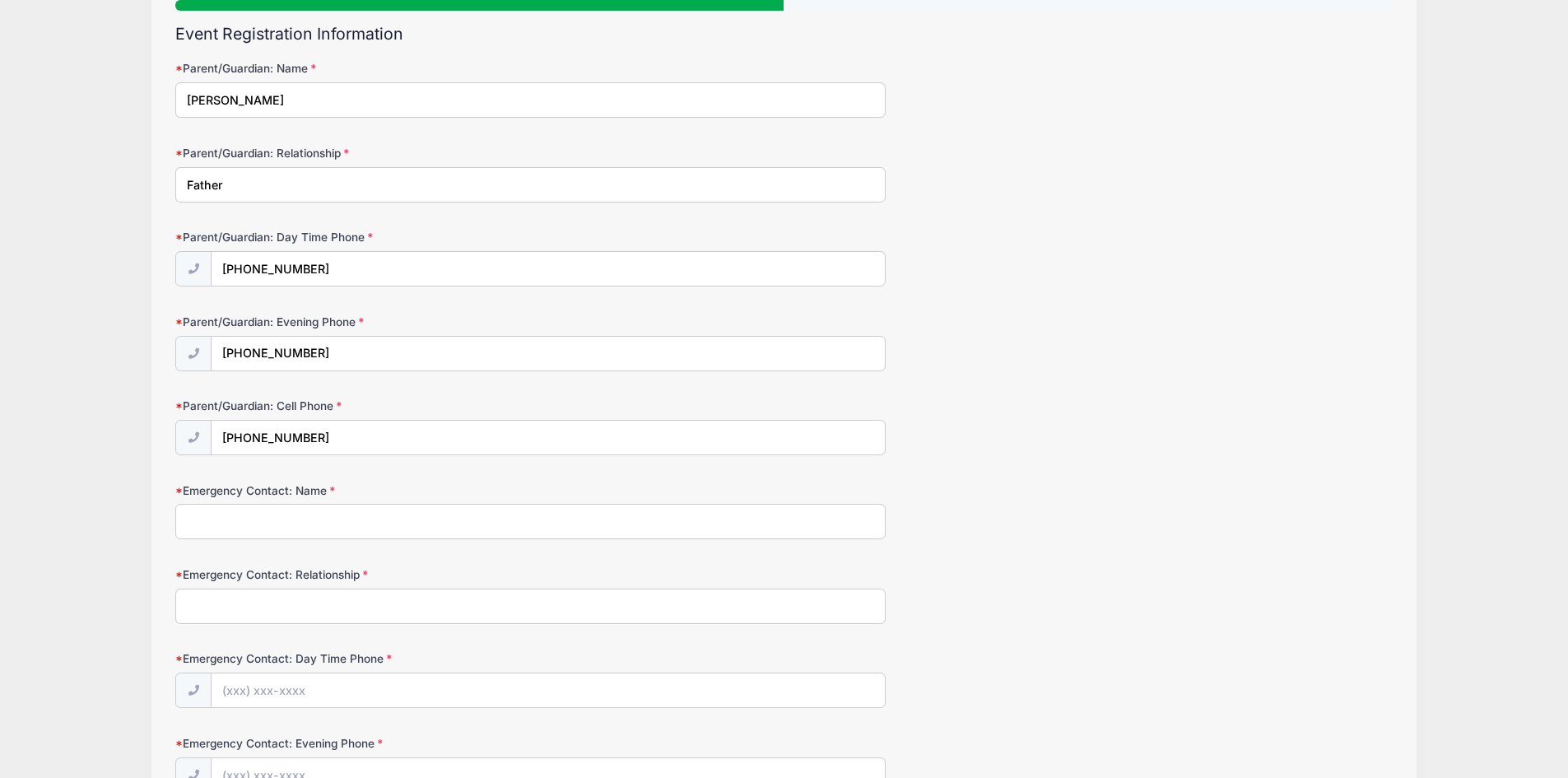
click at [356, 534] on input "Emergency Contact: Name" at bounding box center [530, 521] width 710 height 35
type input "[PERSON_NAME]"
click at [308, 591] on input "Emergency Contact: Relationship" at bounding box center [530, 605] width 710 height 35
click at [307, 593] on input "Emergency Contact: Relationship" at bounding box center [530, 605] width 710 height 35
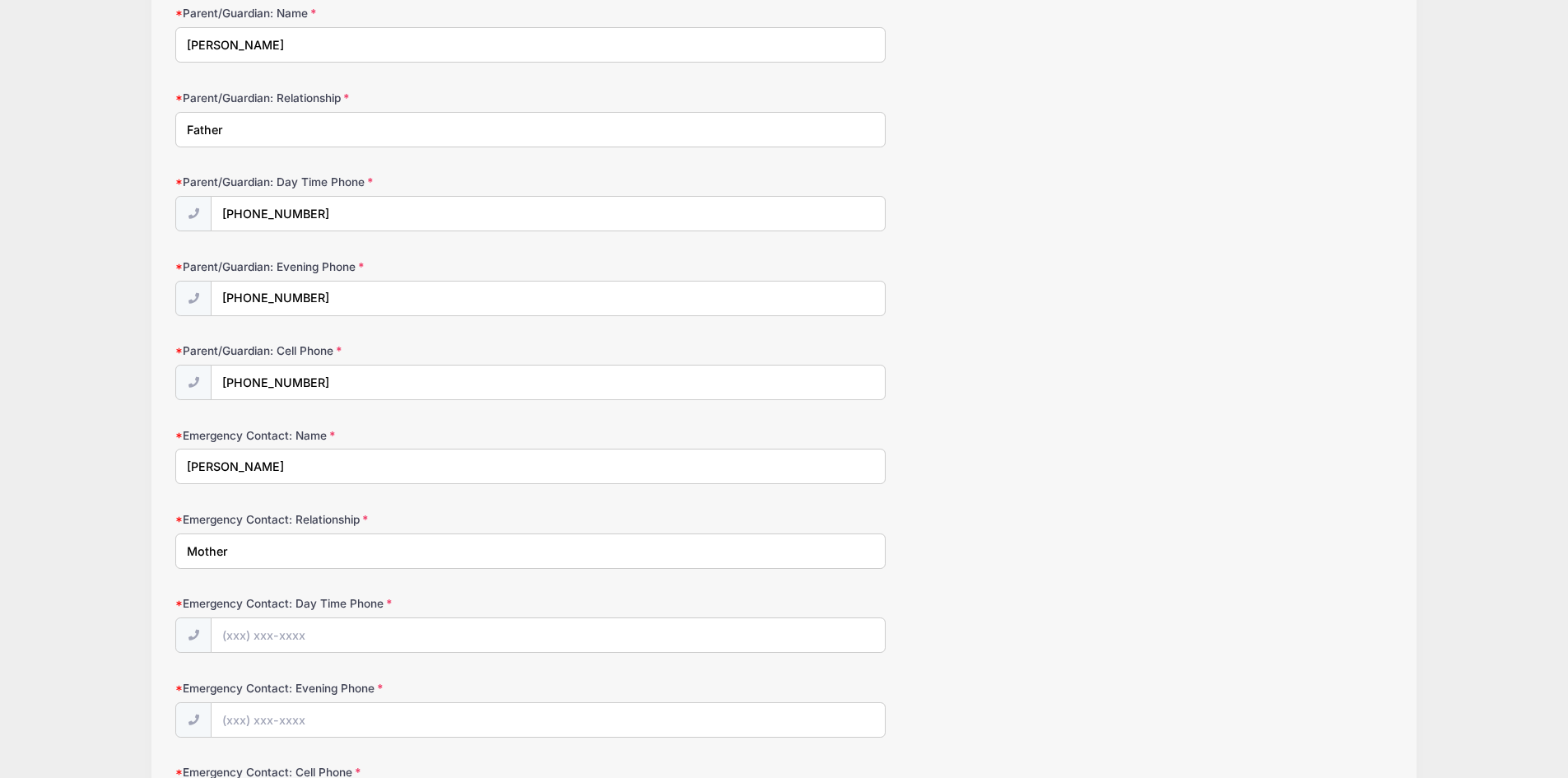
scroll to position [247, 0]
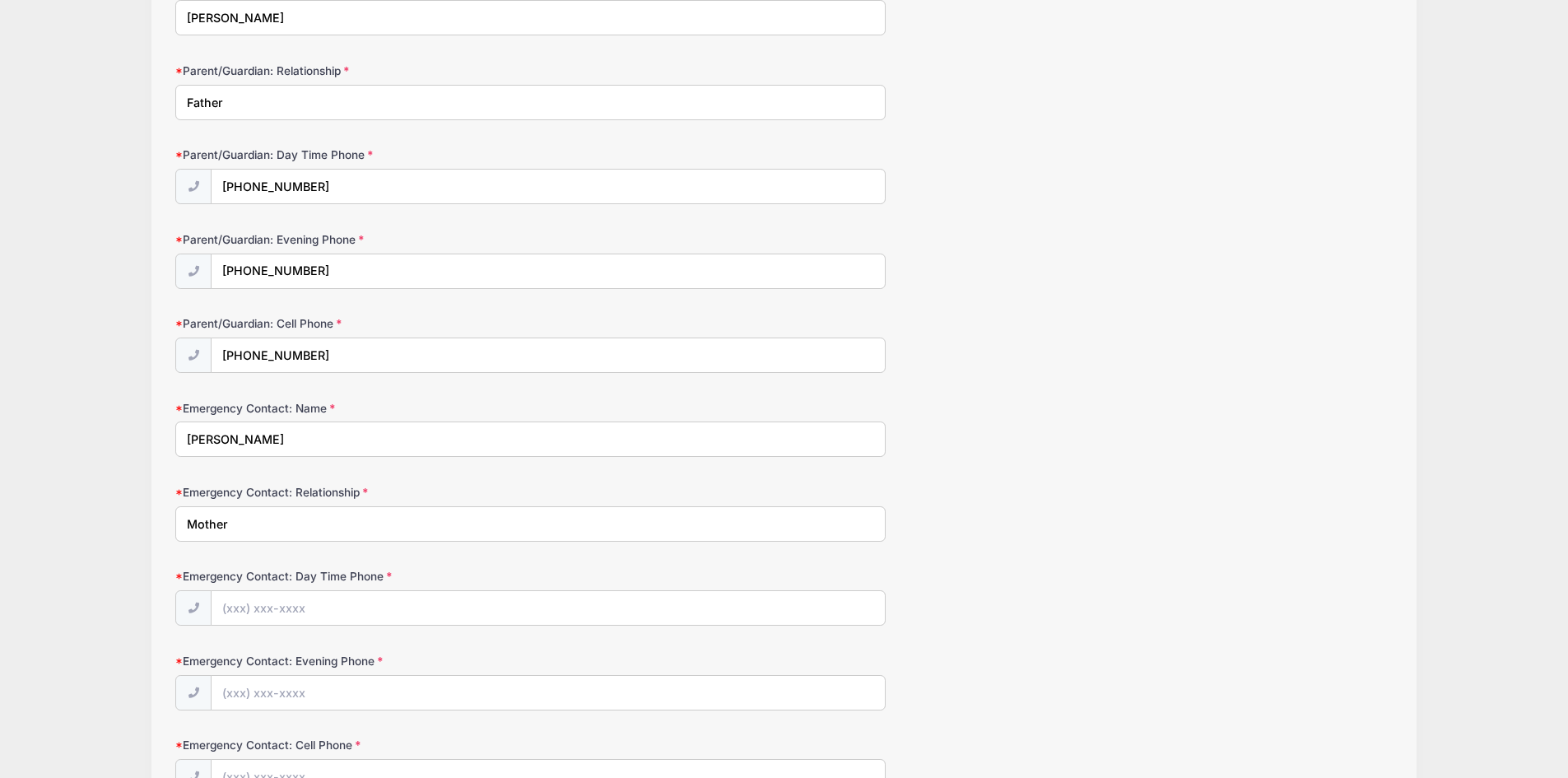
type input "Mother"
click at [331, 593] on input "Emergency Contact: Day Time Phone" at bounding box center [548, 608] width 673 height 35
click at [309, 613] on input "Emergency Contact: Day Time Phone" at bounding box center [548, 608] width 673 height 35
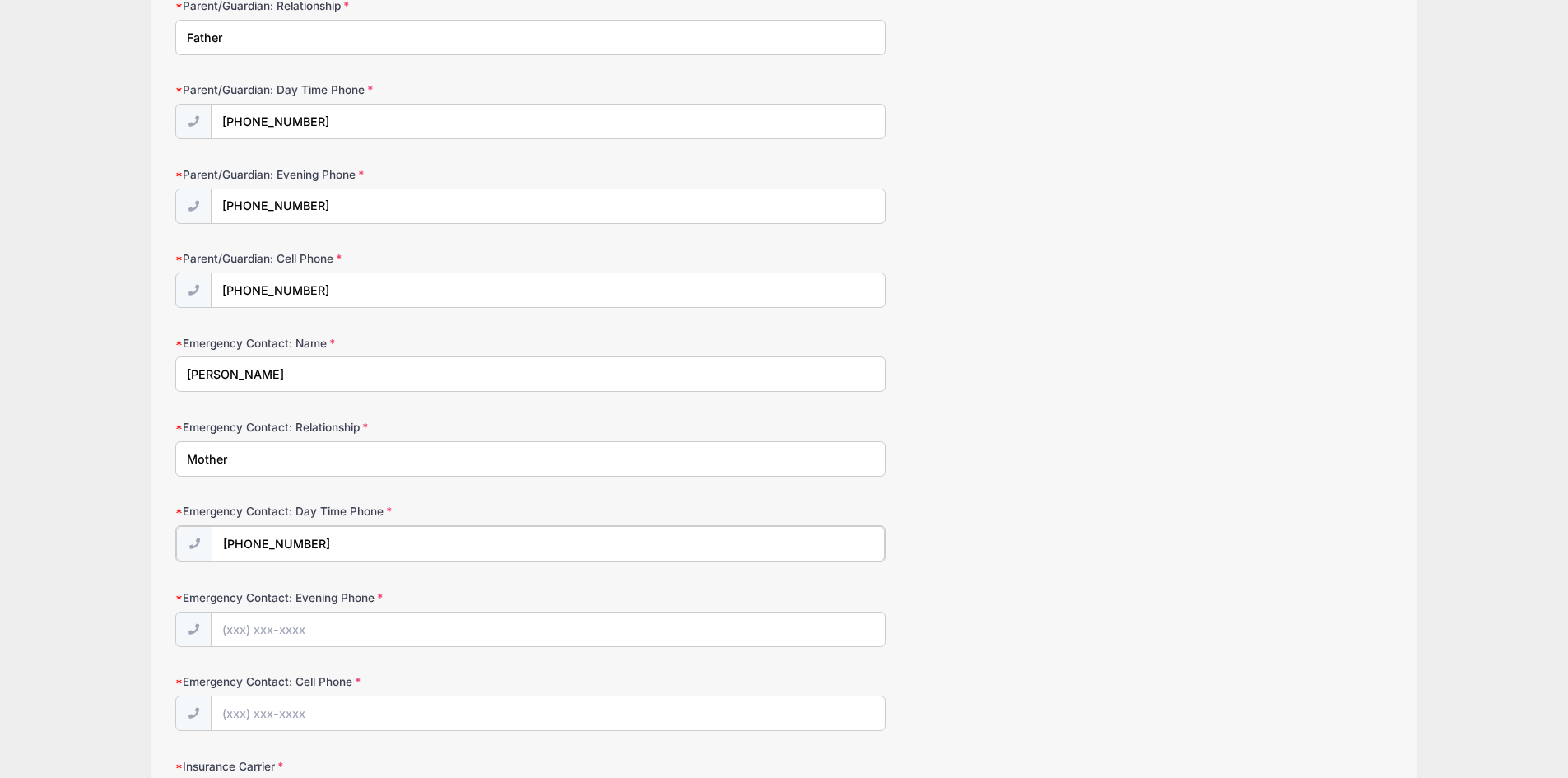
scroll to position [411, 0]
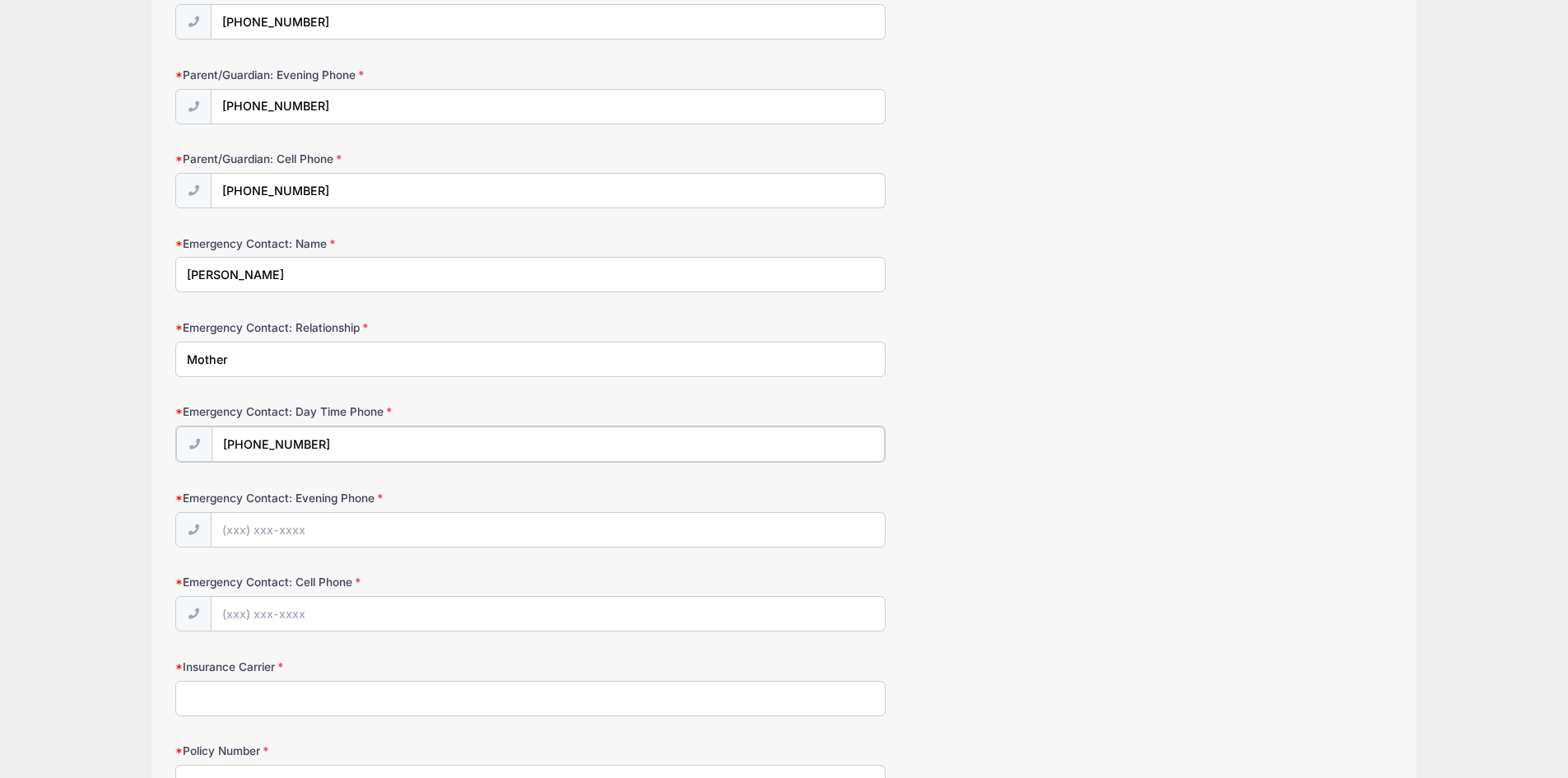
type input "[PHONE_NUMBER]"
click at [283, 520] on input "Emergency Contact: Evening Phone" at bounding box center [548, 528] width 673 height 35
type input "[PHONE_NUMBER]"
click at [275, 604] on input "Emergency Contact: Cell Phone" at bounding box center [548, 612] width 673 height 35
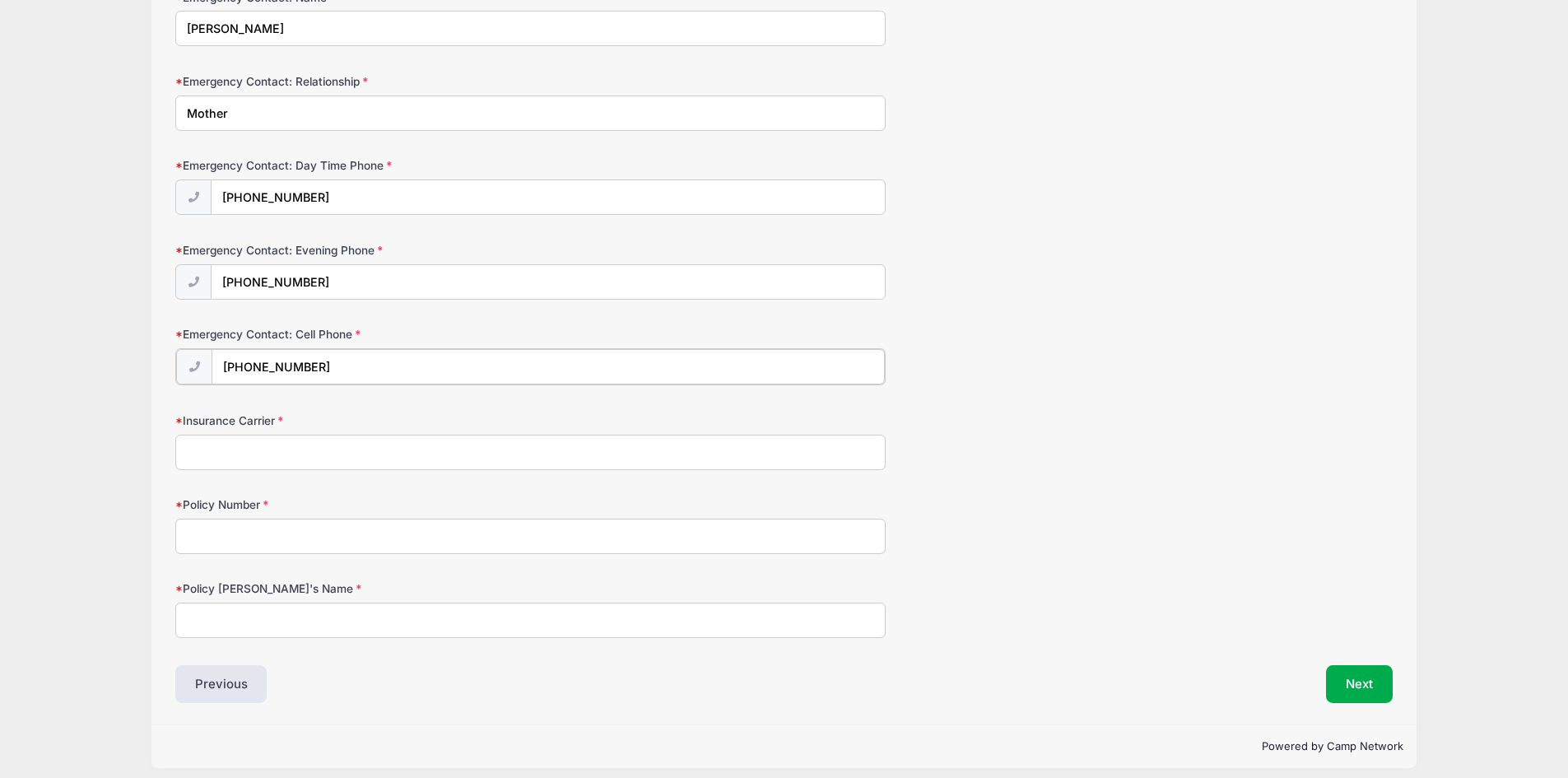
scroll to position [659, 0]
type input "[PHONE_NUMBER]"
click at [275, 445] on input "Insurance Carrier" at bounding box center [530, 449] width 710 height 35
type input "Blue Cross Blue Shield"
click at [261, 538] on input "Policy Number" at bounding box center [530, 533] width 710 height 35
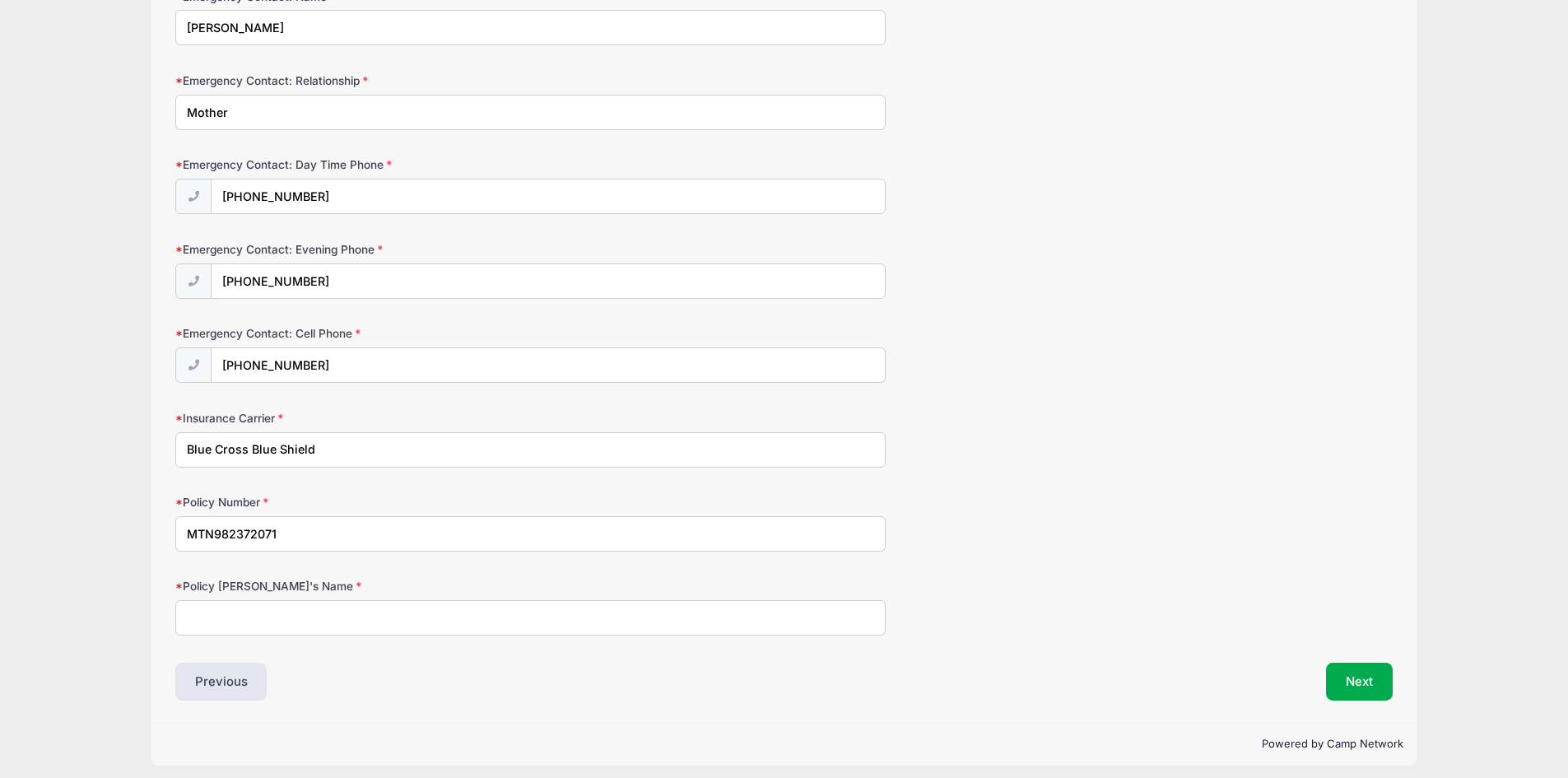
type input "MTN982372071"
click at [247, 620] on input "Policy [PERSON_NAME]'s Name" at bounding box center [530, 617] width 710 height 35
type input "[PERSON_NAME]"
click at [1368, 689] on button "Next" at bounding box center [1359, 682] width 67 height 38
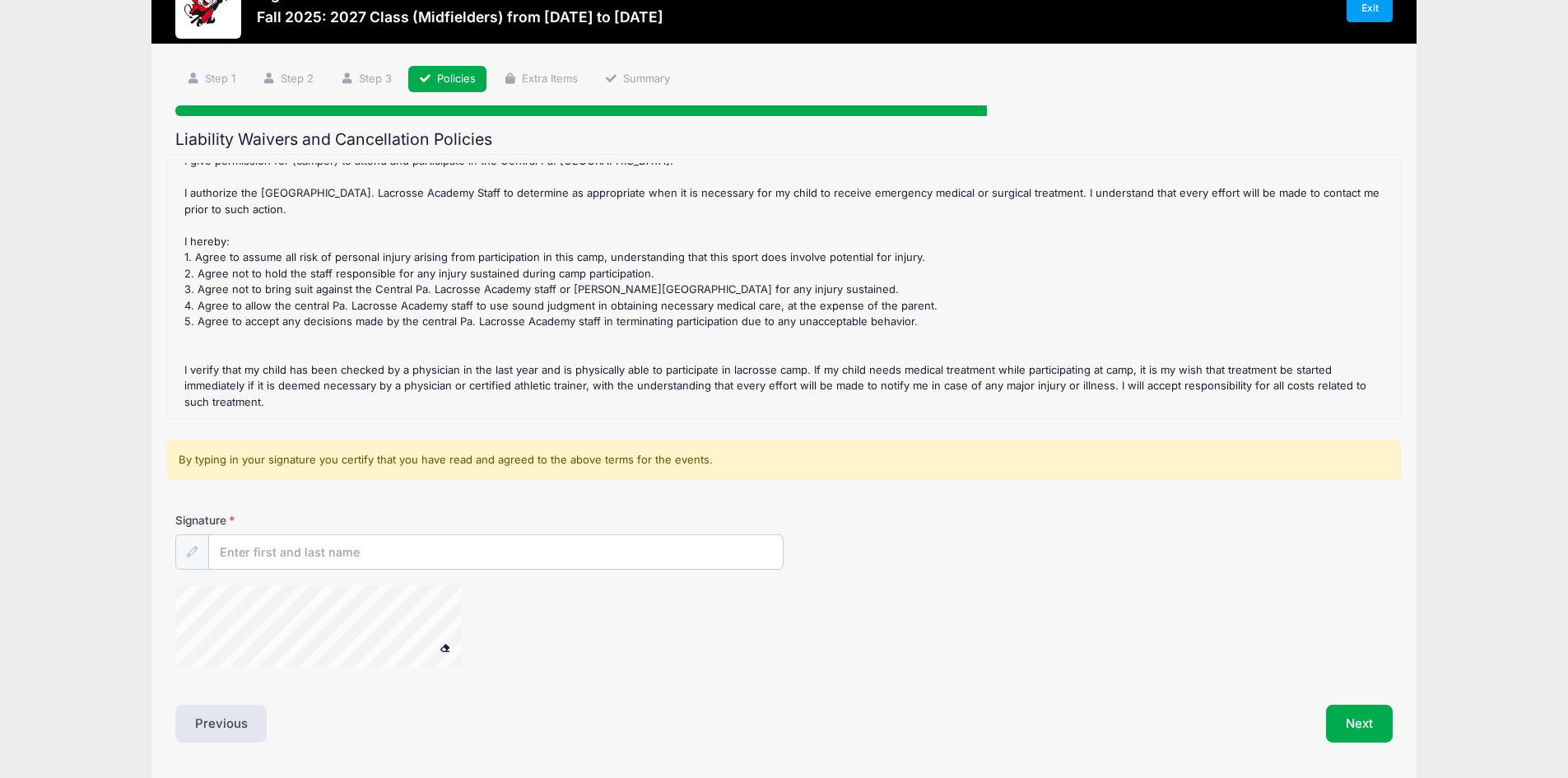
scroll to position [110, 0]
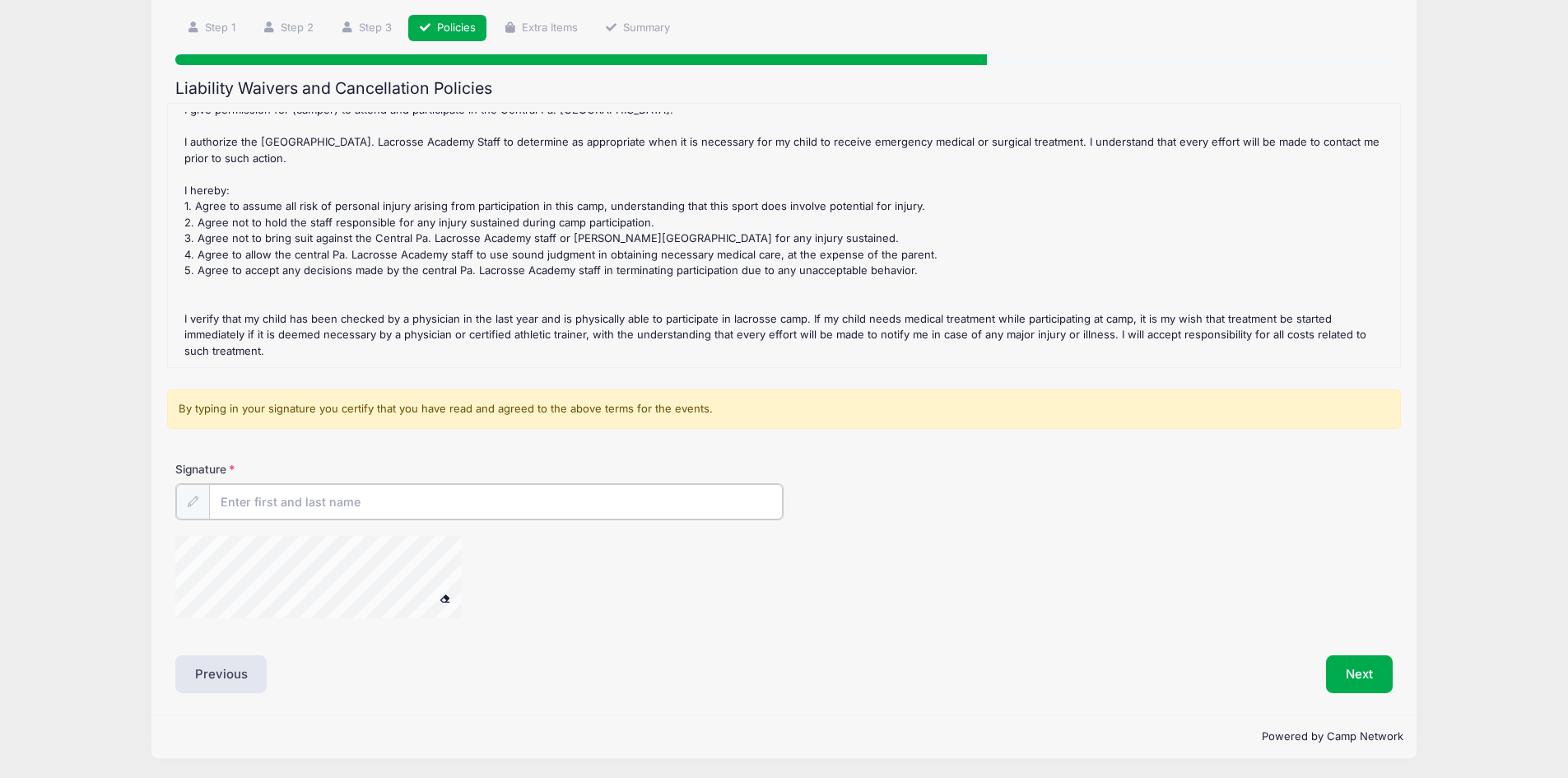
click at [286, 504] on input "Signature" at bounding box center [495, 501] width 574 height 35
type input "[PERSON_NAME]"
click at [1371, 666] on button "Next" at bounding box center [1359, 672] width 67 height 38
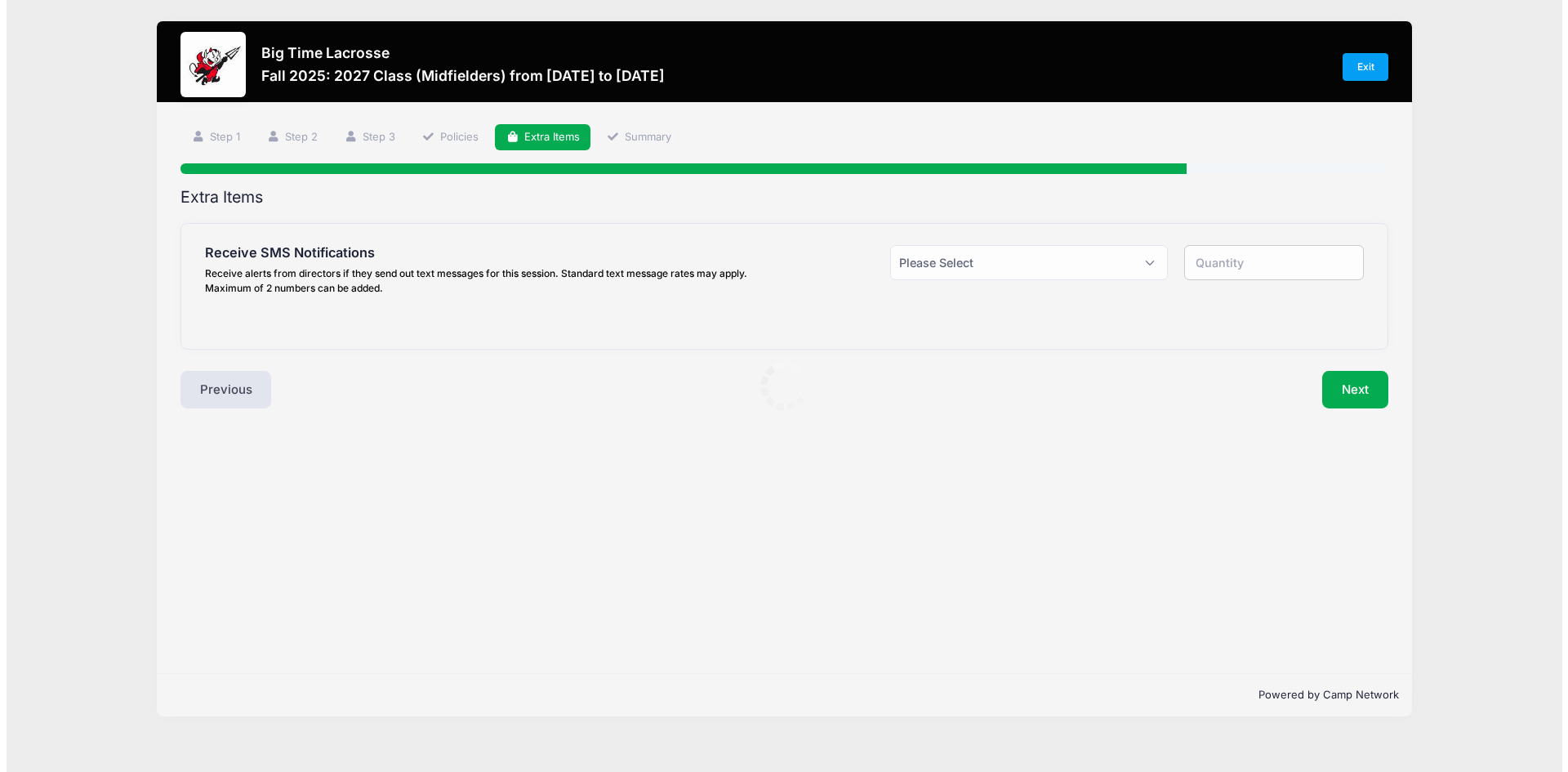
scroll to position [0, 0]
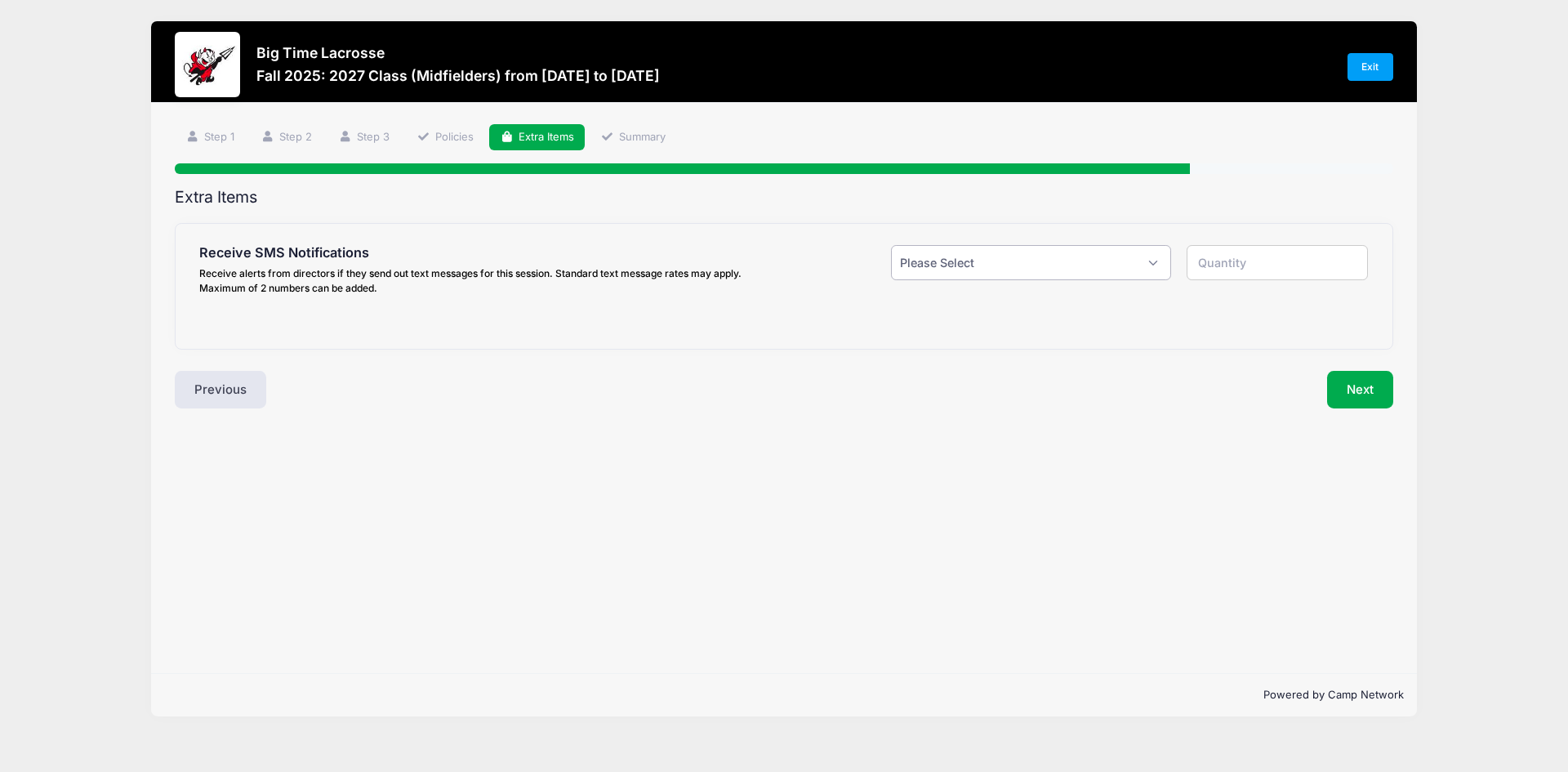
click at [1156, 265] on select "Please Select Yes ($0.00) No" at bounding box center [1031, 262] width 280 height 35
select select "1"
click at [891, 245] on select "Please Select Yes ($0.00) No" at bounding box center [1031, 262] width 280 height 35
type input "1"
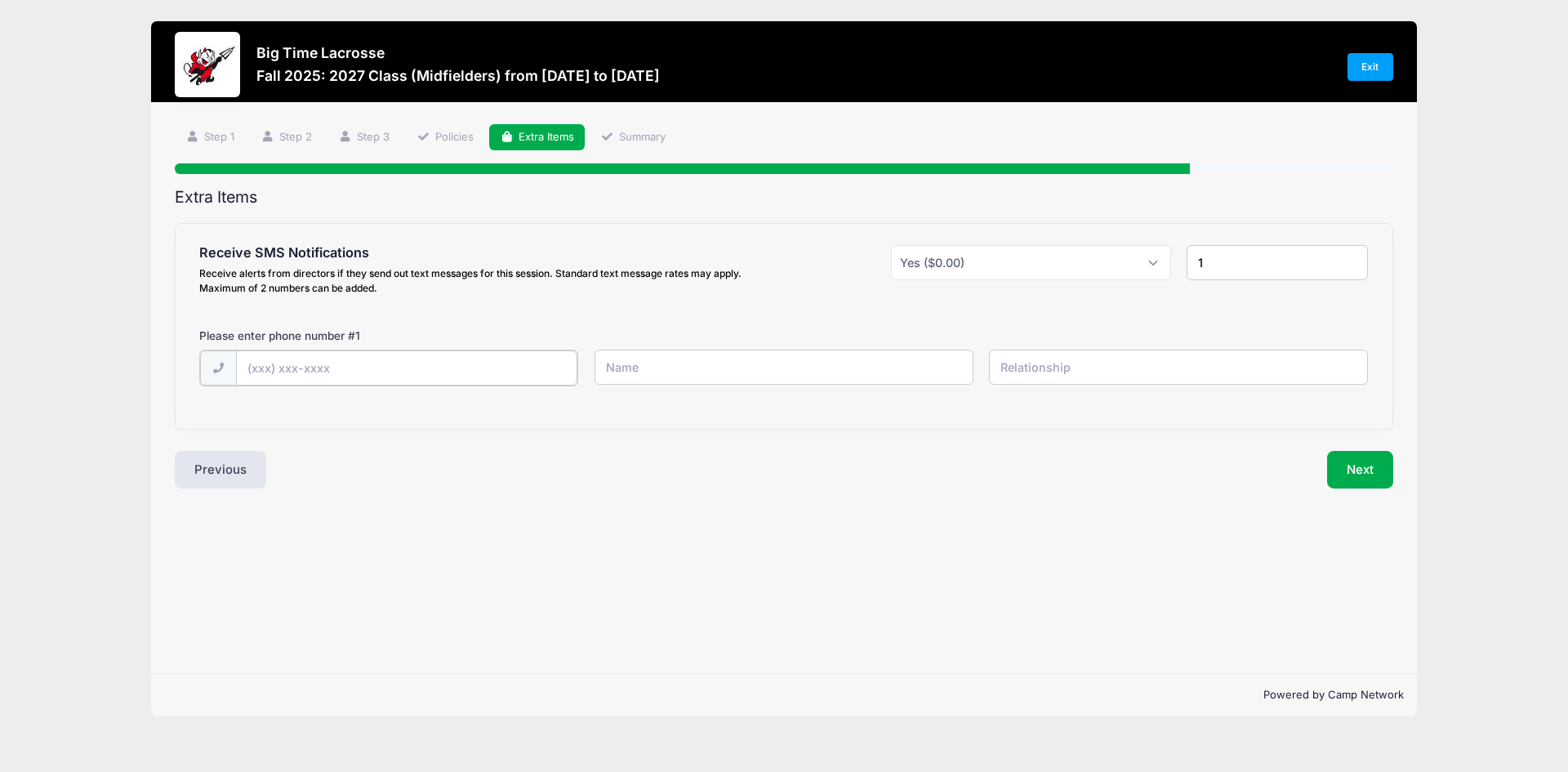
click at [314, 367] on input "text" at bounding box center [407, 367] width 343 height 35
click at [1156, 263] on select "Please Select Yes ($0.00) No" at bounding box center [1031, 262] width 280 height 35
select select "0"
click at [891, 245] on select "Please Select Yes ($0.00) No" at bounding box center [1031, 262] width 280 height 35
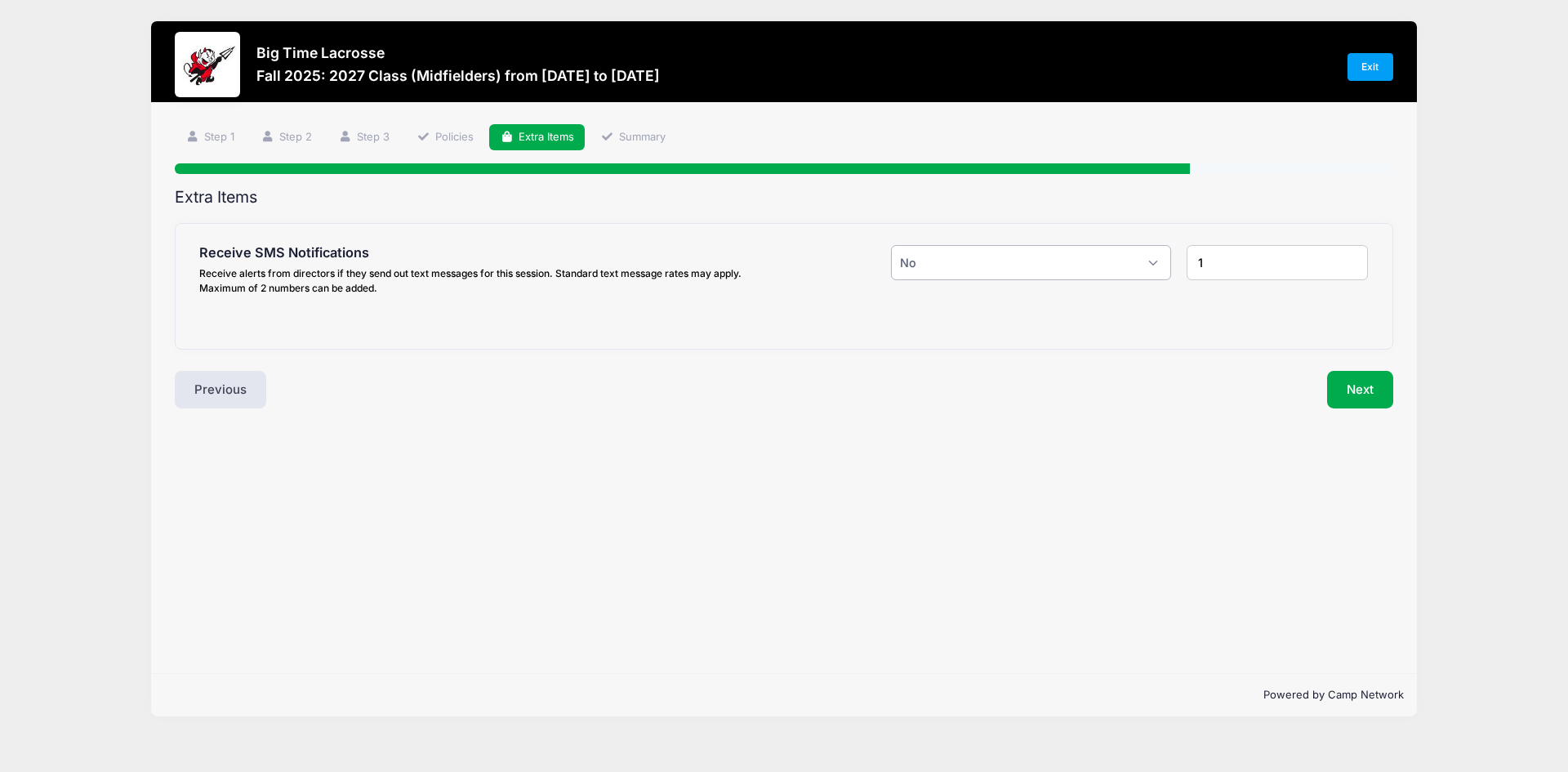
type input "0"
click at [1344, 383] on button "Next" at bounding box center [1360, 389] width 66 height 37
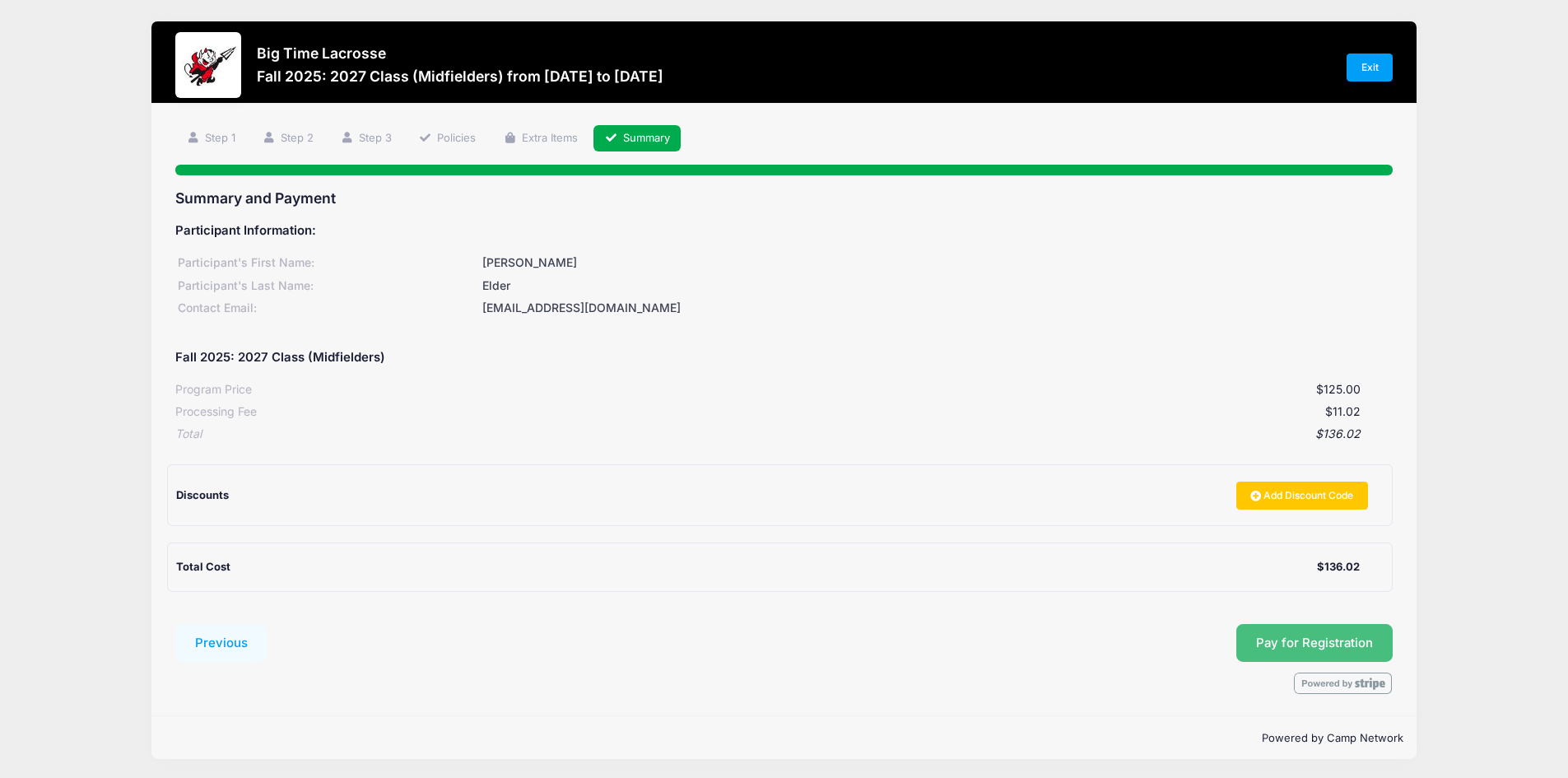
click at [1316, 640] on span "Pay for Registration" at bounding box center [1315, 642] width 117 height 15
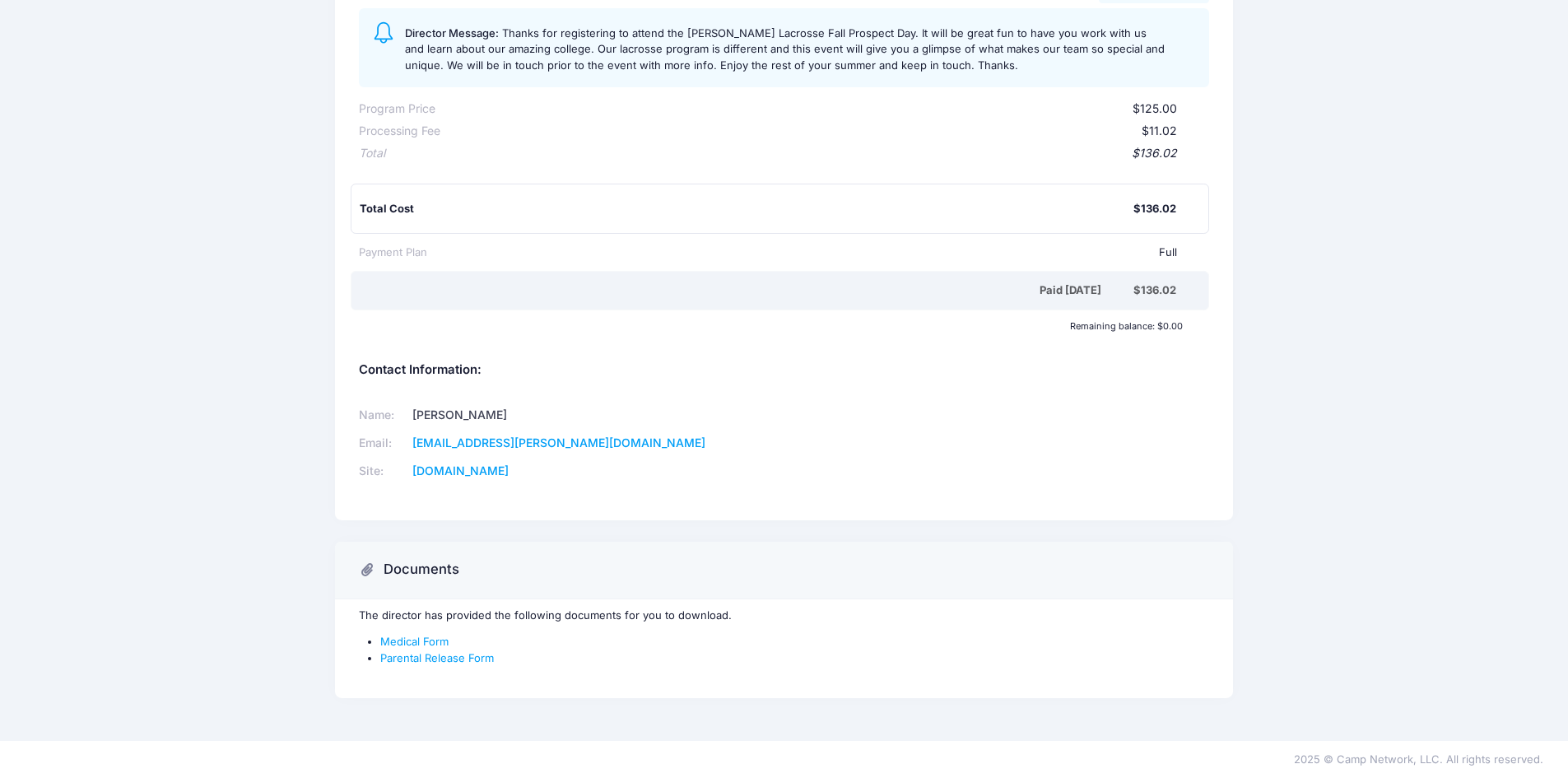
scroll to position [236, 0]
click at [424, 641] on link "Medical Form" at bounding box center [415, 640] width 69 height 13
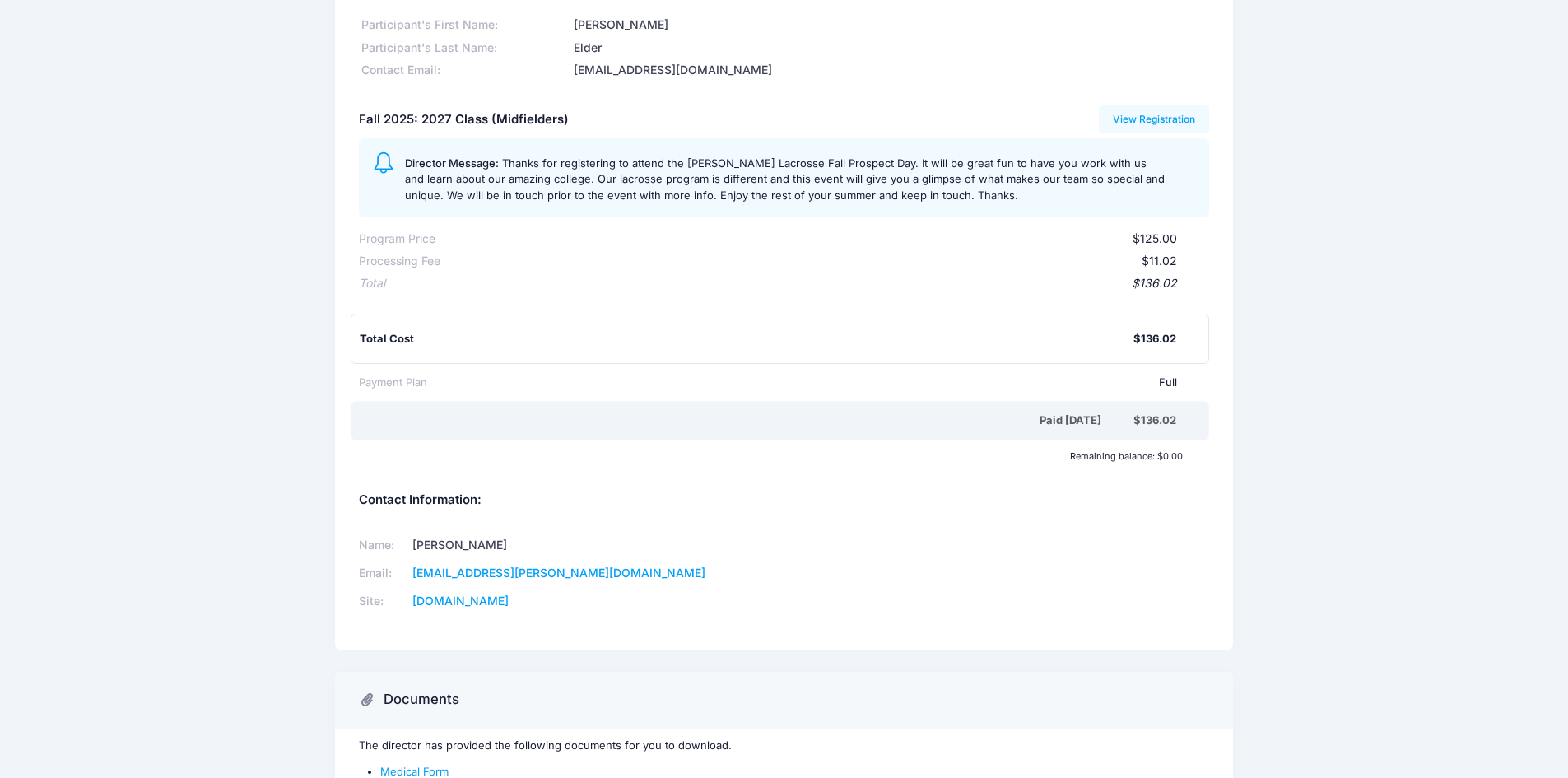
scroll to position [0, 0]
